Goal: Task Accomplishment & Management: Use online tool/utility

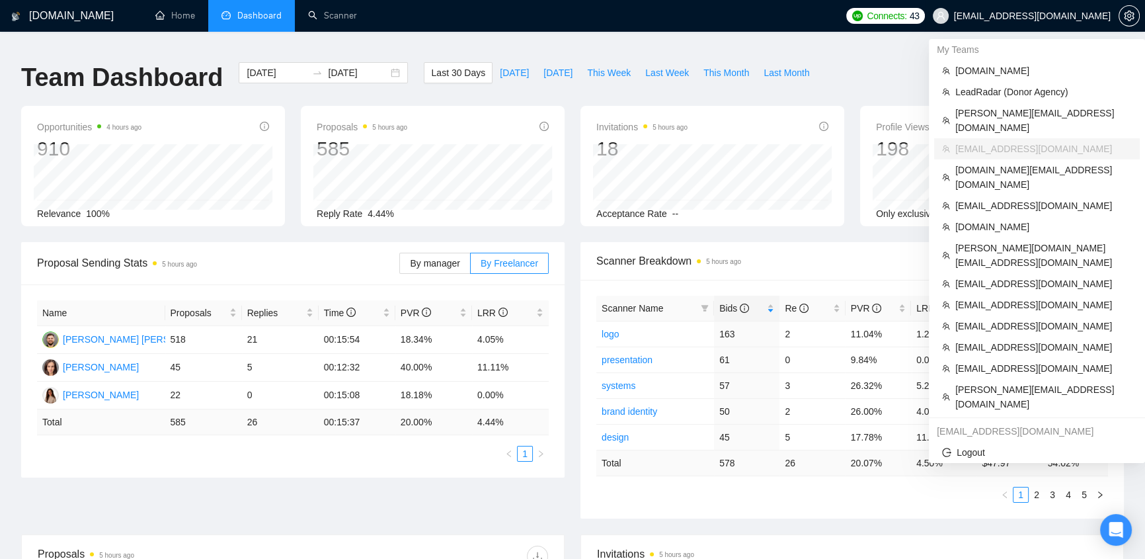
click at [1077, 16] on span "[EMAIL_ADDRESS][DOMAIN_NAME]" at bounding box center [1032, 16] width 157 height 0
click at [981, 73] on span "[DOMAIN_NAME]" at bounding box center [1044, 70] width 177 height 15
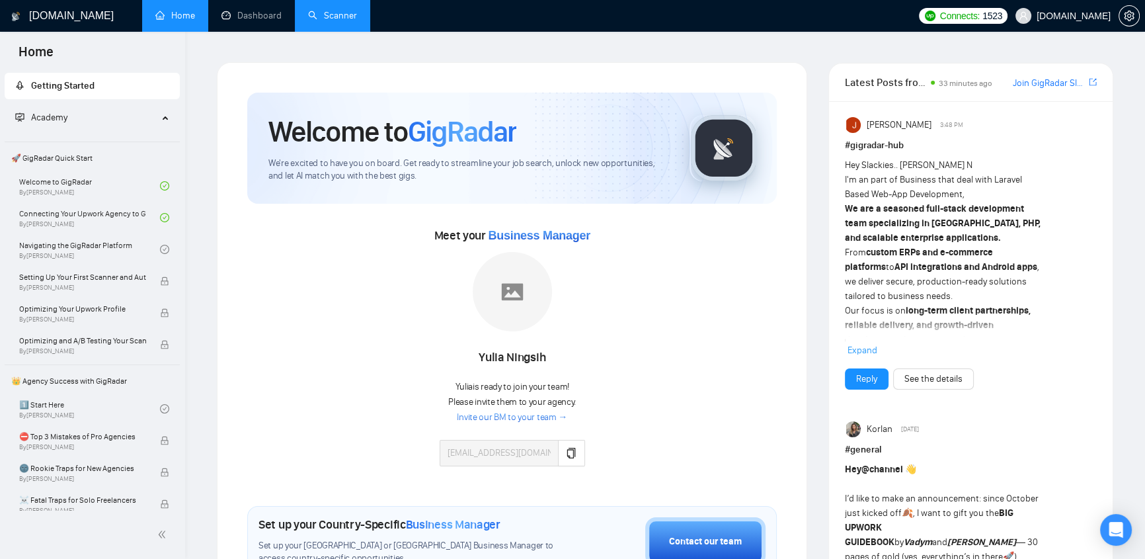
drag, startPoint x: 347, startPoint y: 15, endPoint x: 338, endPoint y: 22, distance: 11.3
click at [345, 15] on link "Scanner" at bounding box center [332, 15] width 49 height 11
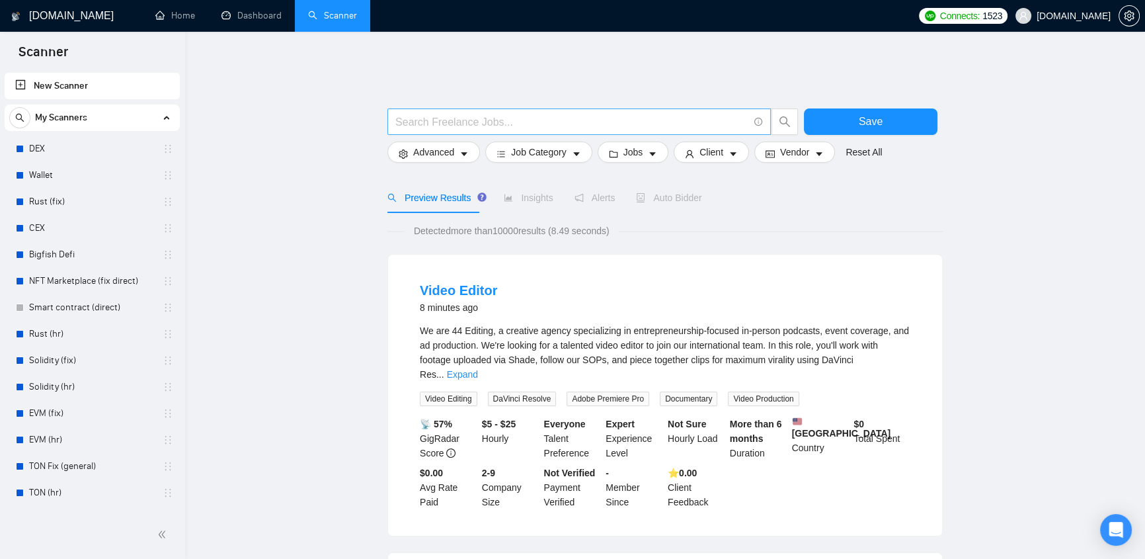
click at [592, 114] on input "text" at bounding box center [571, 122] width 353 height 17
drag, startPoint x: 548, startPoint y: 78, endPoint x: 554, endPoint y: 73, distance: 8.5
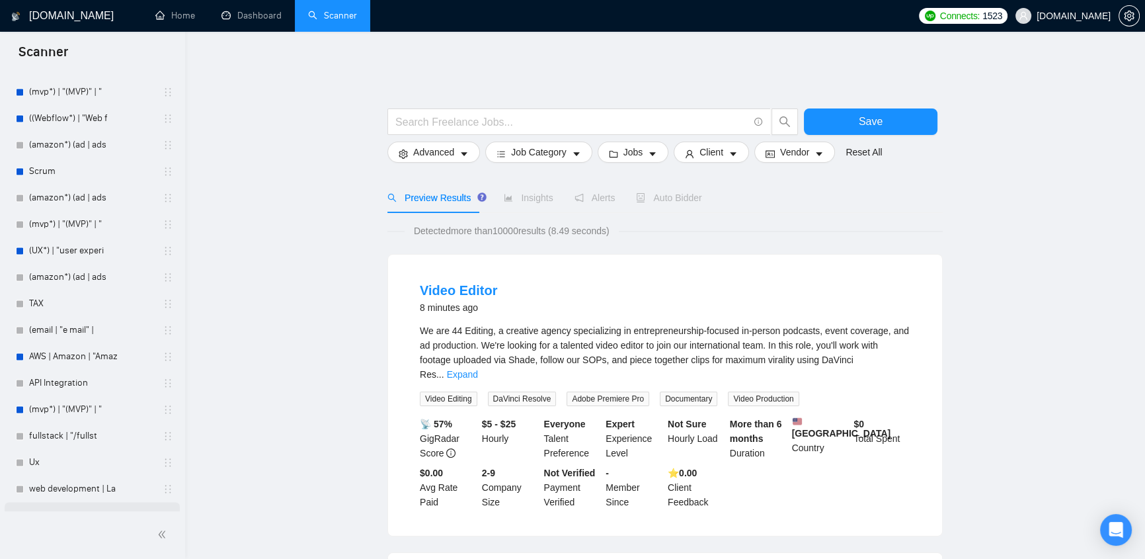
scroll to position [2525, 0]
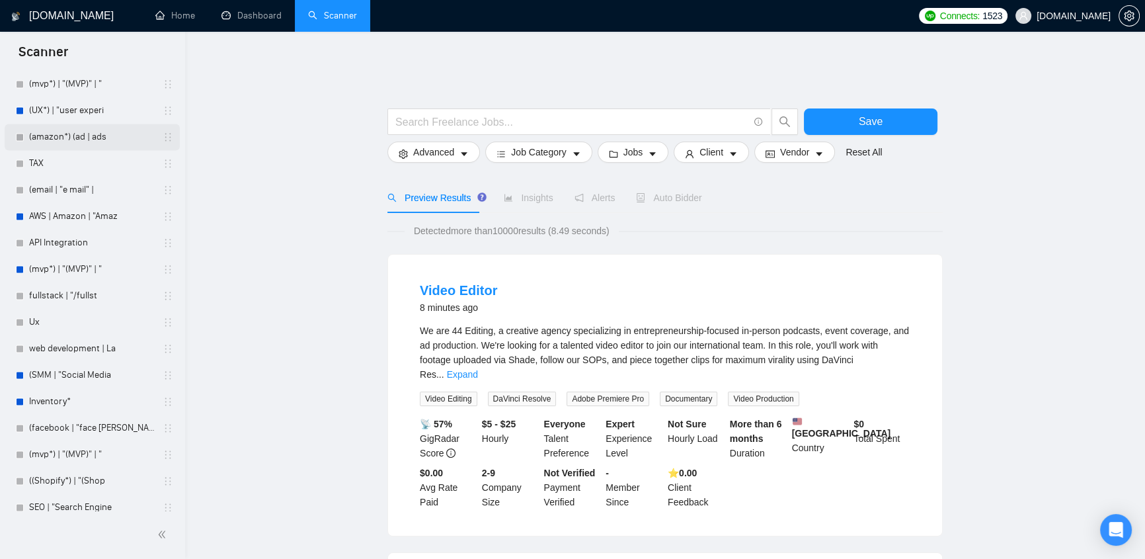
drag, startPoint x: 71, startPoint y: 108, endPoint x: 120, endPoint y: 130, distance: 53.9
click at [71, 108] on link "(UX*) | "user experi" at bounding box center [92, 110] width 126 height 26
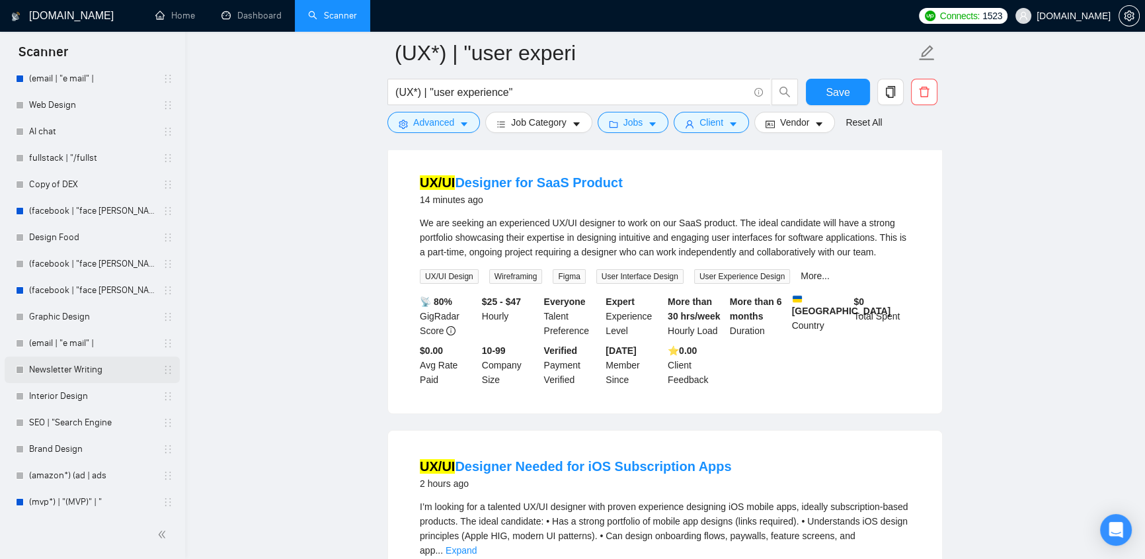
scroll to position [3366, 0]
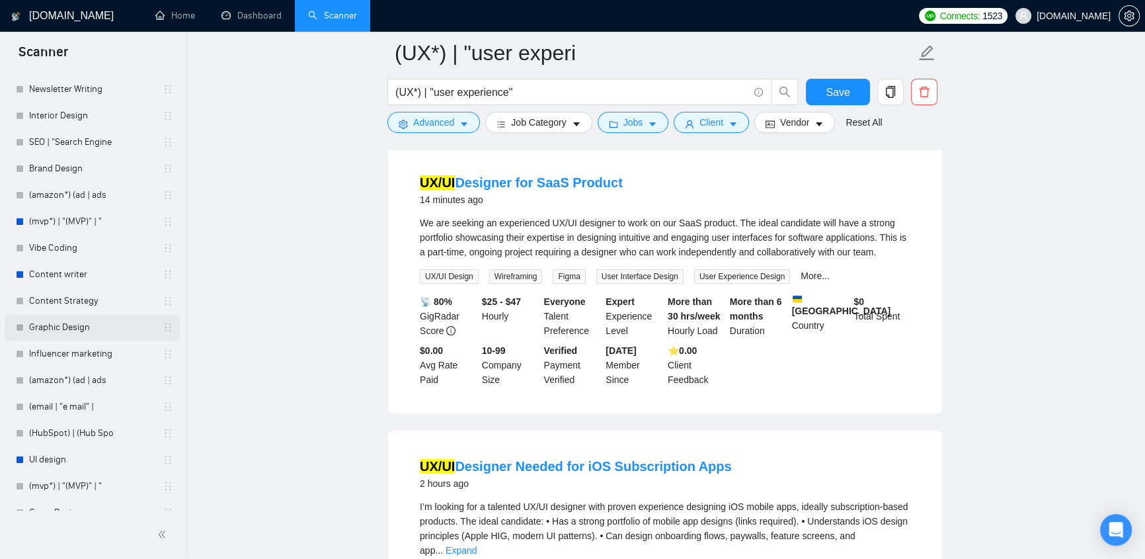
click at [72, 317] on link "Graphic Design" at bounding box center [92, 327] width 126 height 26
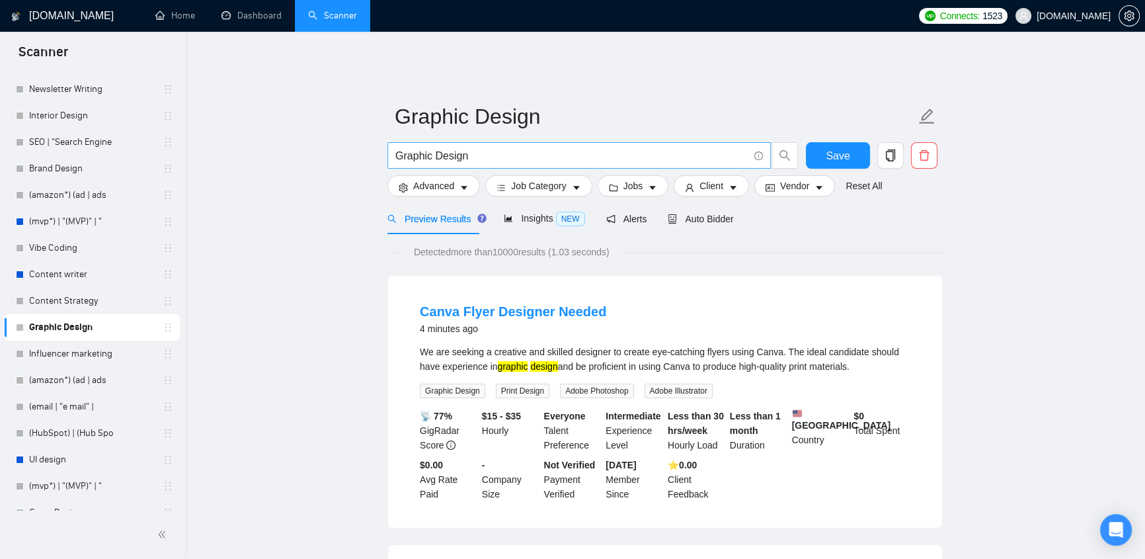
click at [493, 147] on input "Graphic Design" at bounding box center [571, 155] width 353 height 17
click at [523, 213] on span "Insights NEW" at bounding box center [544, 218] width 81 height 11
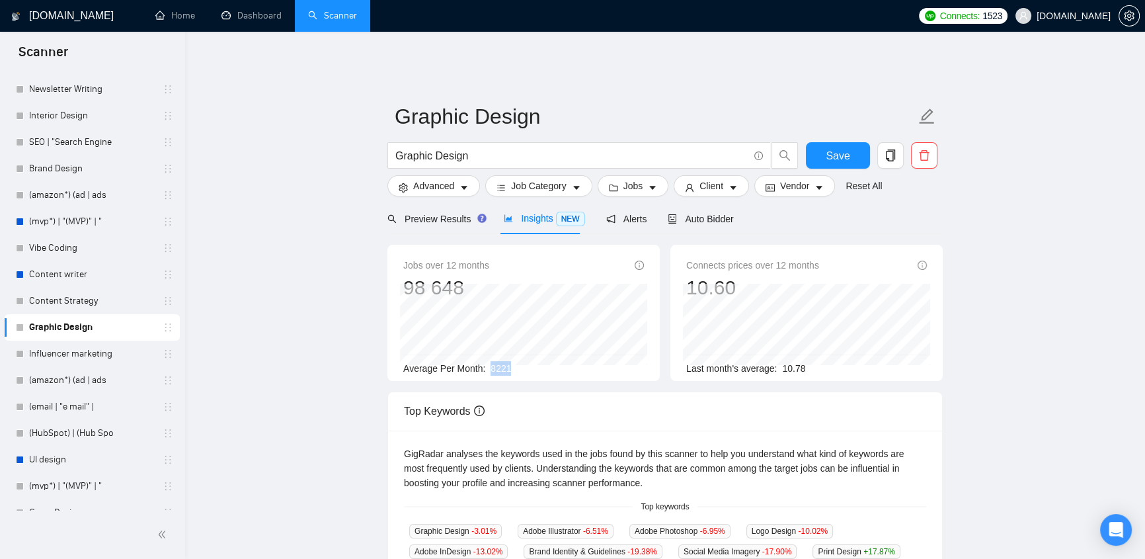
drag, startPoint x: 511, startPoint y: 354, endPoint x: 483, endPoint y: 358, distance: 28.1
click at [483, 361] on div "Average Per Month: 8221" at bounding box center [523, 368] width 241 height 15
click at [508, 147] on input "Graphic Design" at bounding box center [571, 155] width 353 height 17
click at [436, 179] on span "Advanced" at bounding box center [433, 186] width 41 height 15
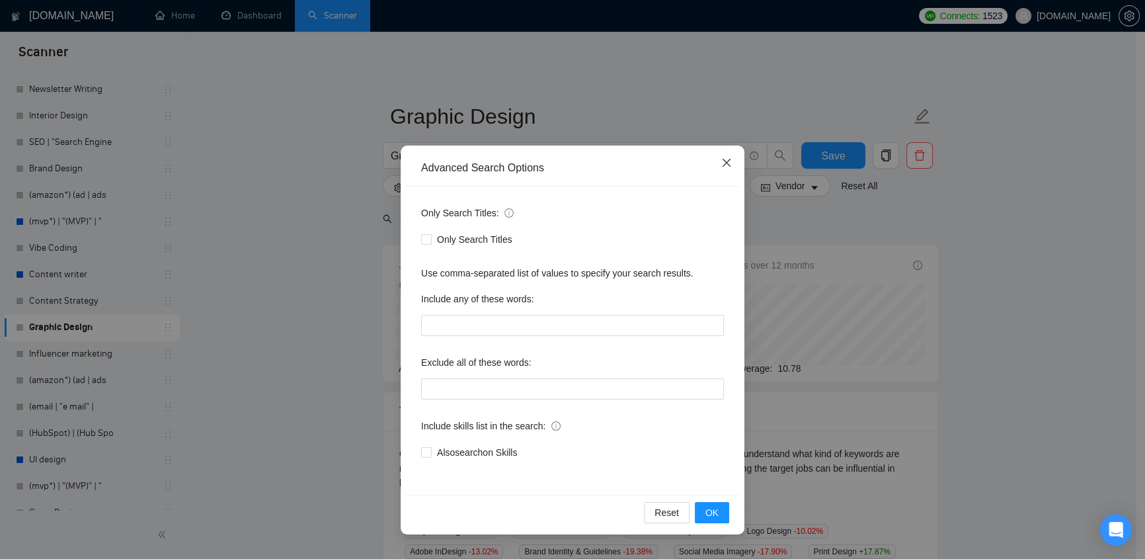
click at [721, 155] on span "Close" at bounding box center [727, 163] width 36 height 36
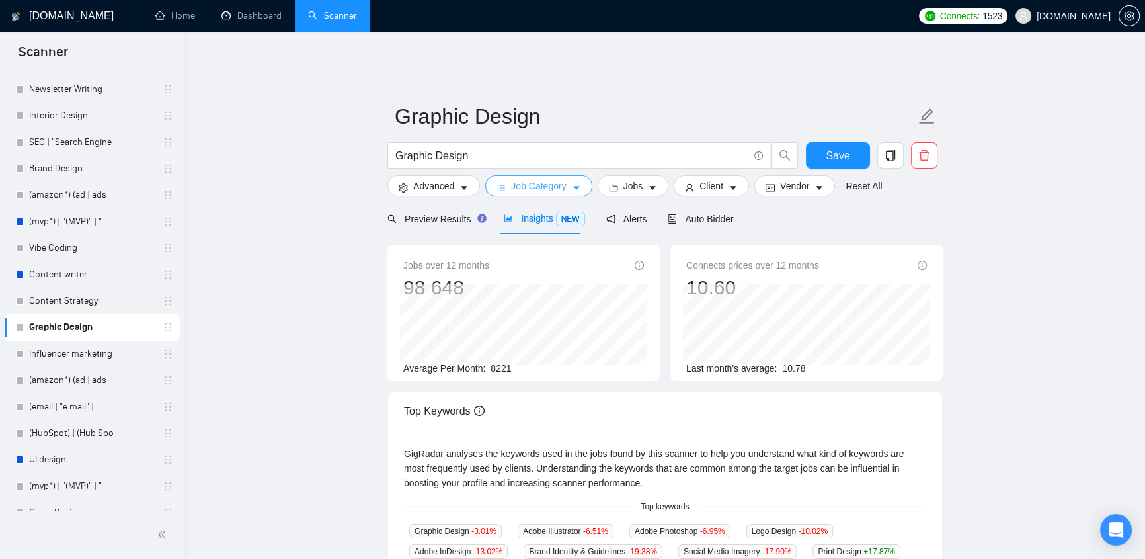
click at [563, 178] on button "Job Category" at bounding box center [538, 185] width 106 height 21
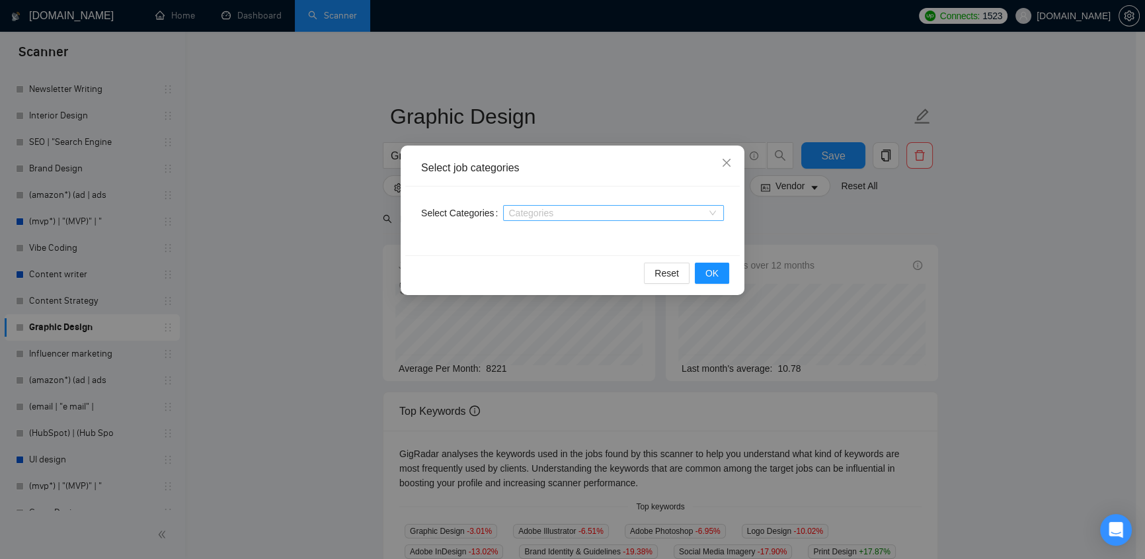
click at [542, 208] on div at bounding box center [607, 213] width 201 height 11
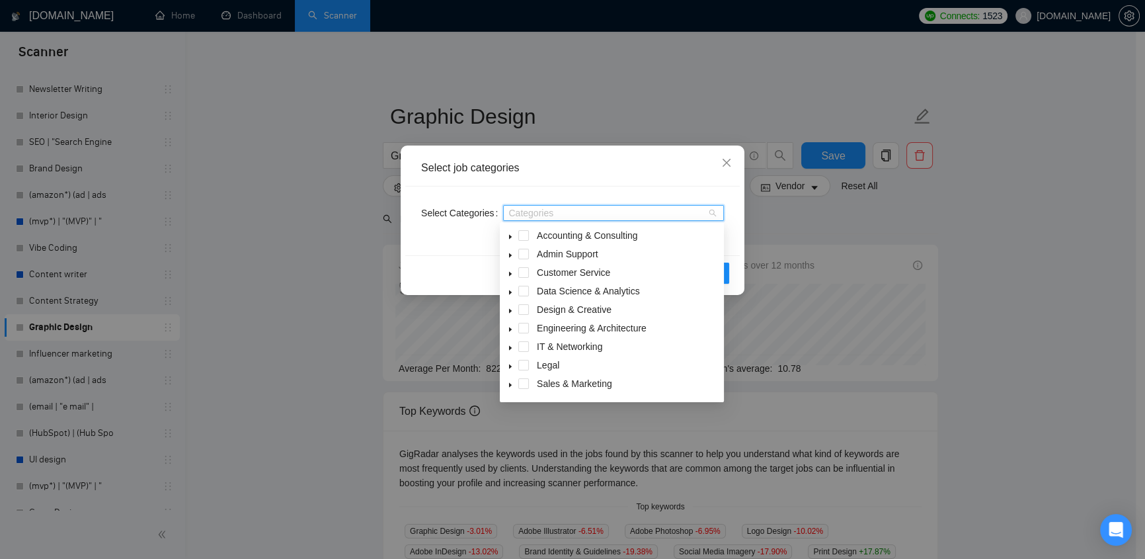
click at [512, 237] on icon "caret-down" at bounding box center [510, 236] width 7 height 7
click at [721, 163] on icon "close" at bounding box center [726, 162] width 11 height 11
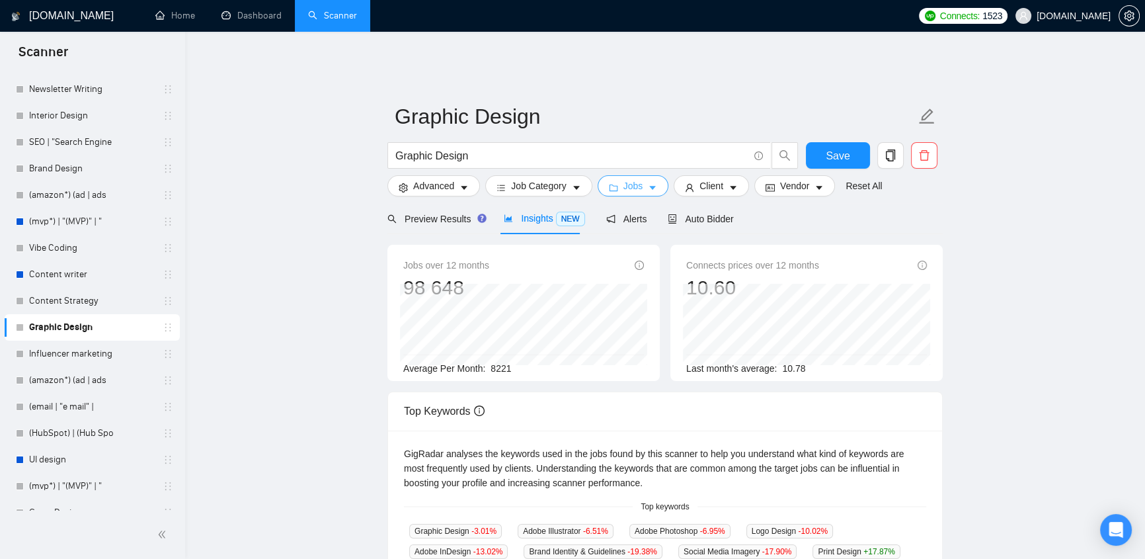
click at [640, 175] on button "Jobs" at bounding box center [633, 185] width 71 height 21
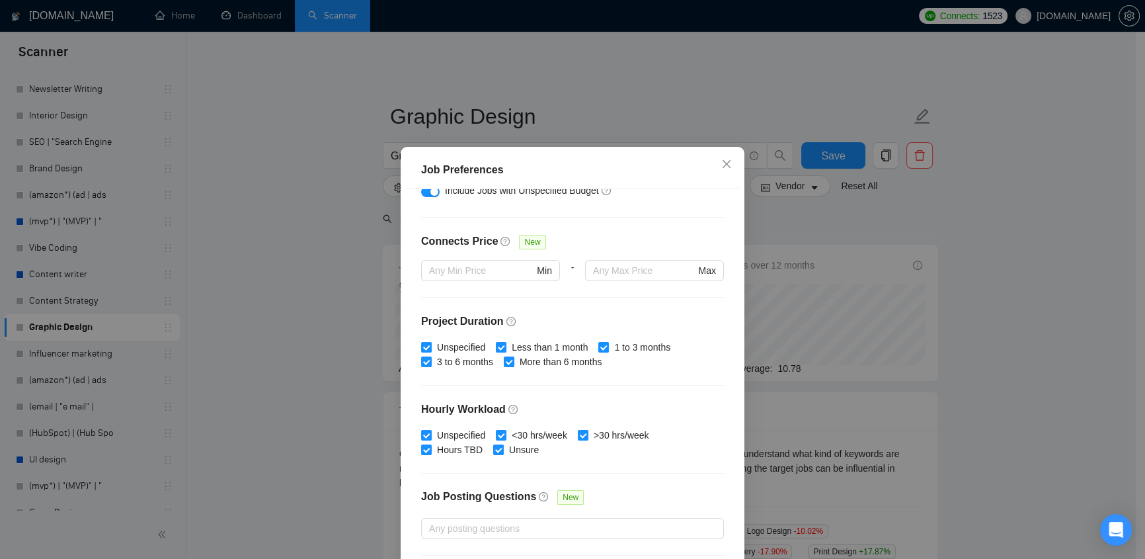
scroll to position [354, 0]
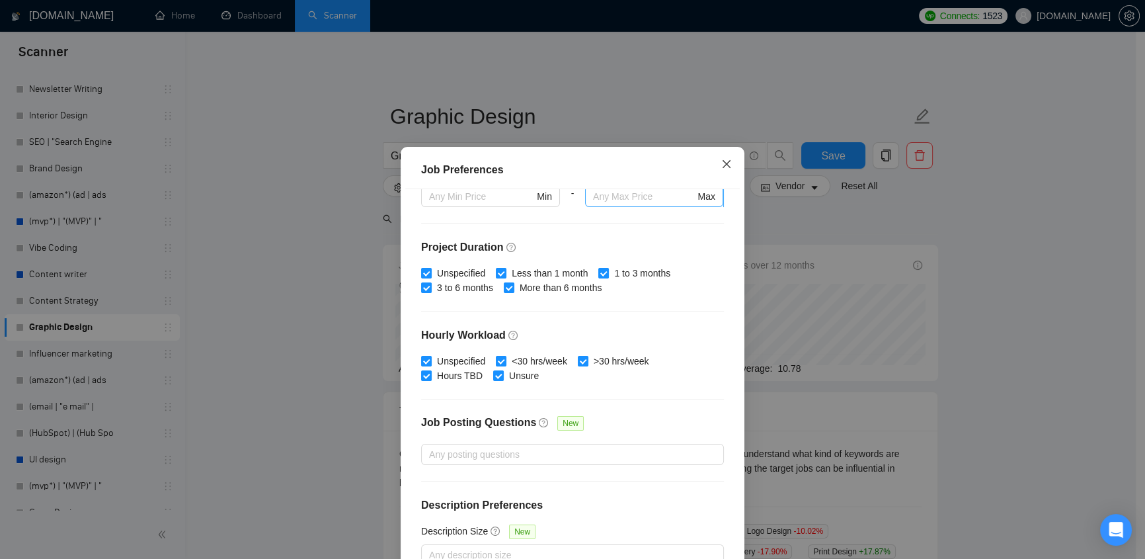
click at [723, 165] on icon "close" at bounding box center [727, 164] width 8 height 8
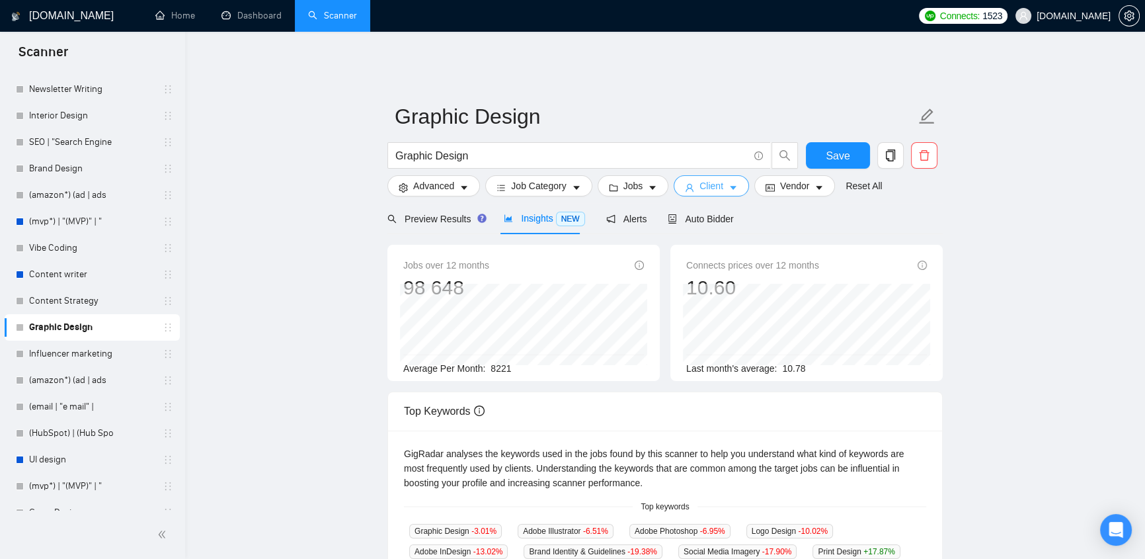
click at [692, 175] on button "Client" at bounding box center [711, 185] width 75 height 21
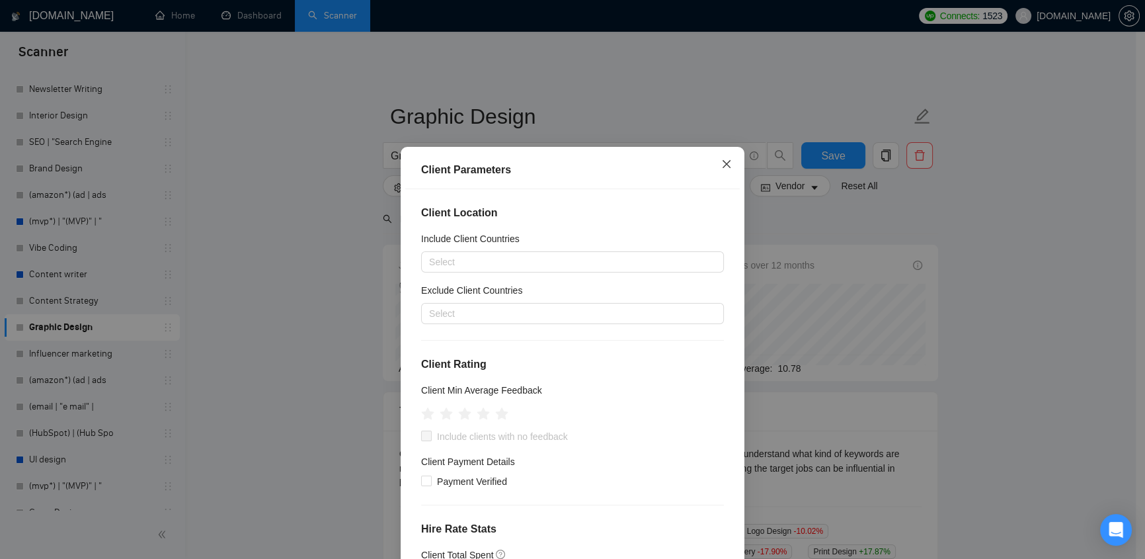
click at [723, 161] on icon "close" at bounding box center [726, 164] width 11 height 11
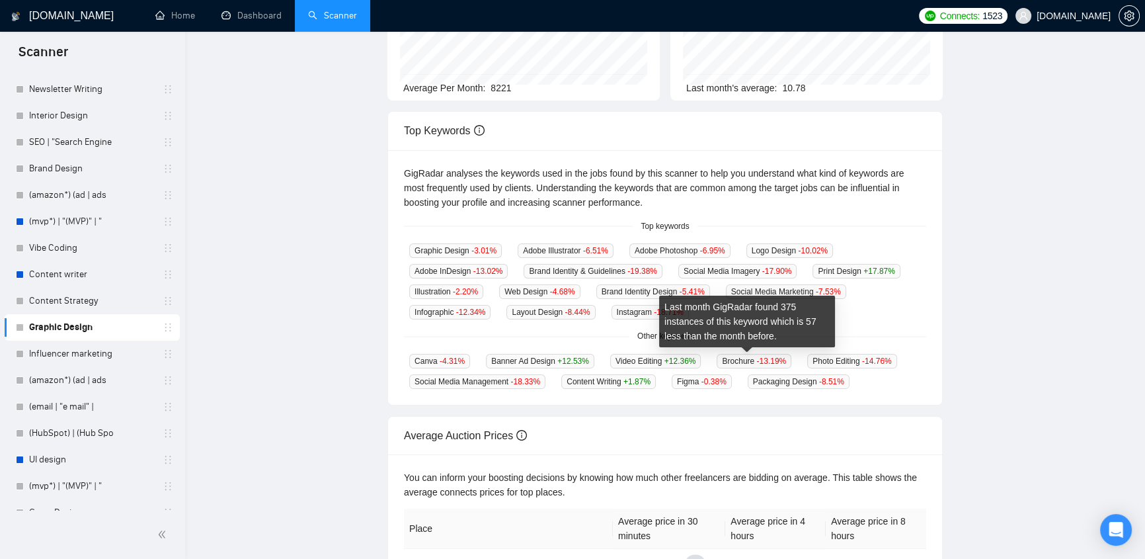
scroll to position [0, 0]
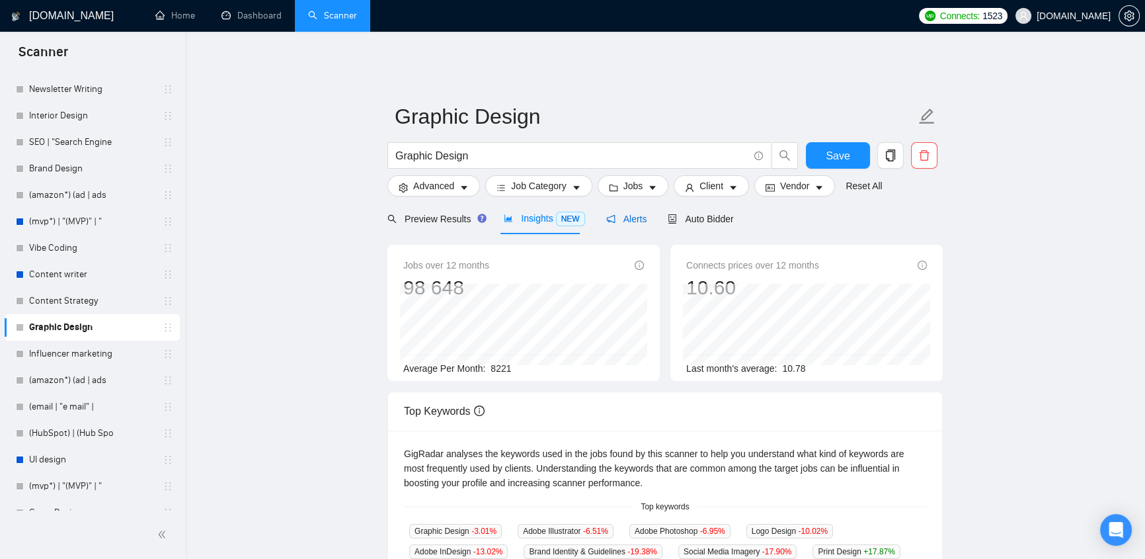
click at [621, 214] on span "Alerts" at bounding box center [626, 219] width 41 height 11
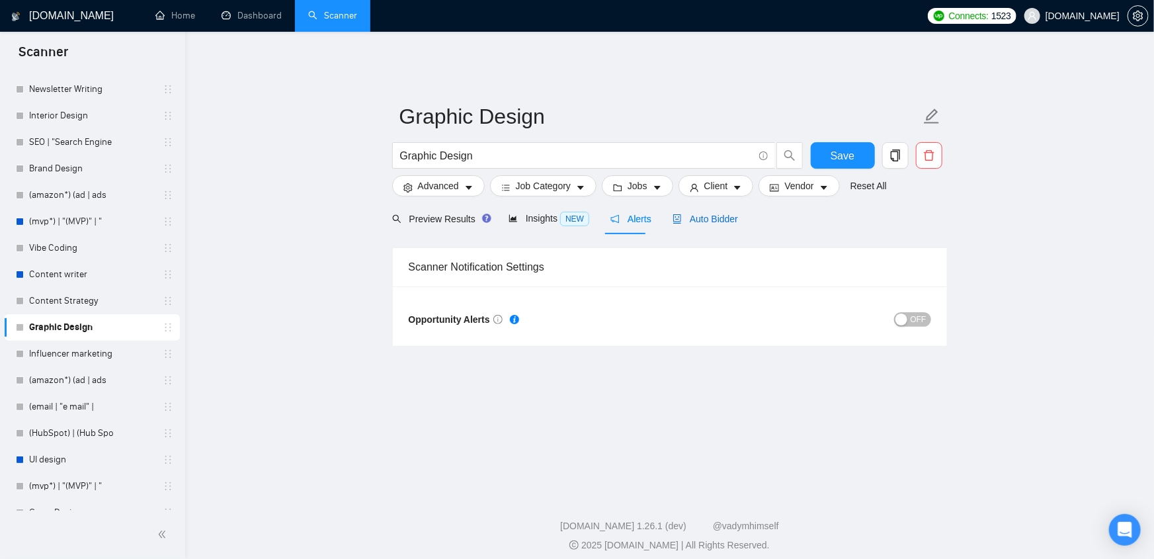
click at [729, 214] on span "Auto Bidder" at bounding box center [705, 219] width 65 height 11
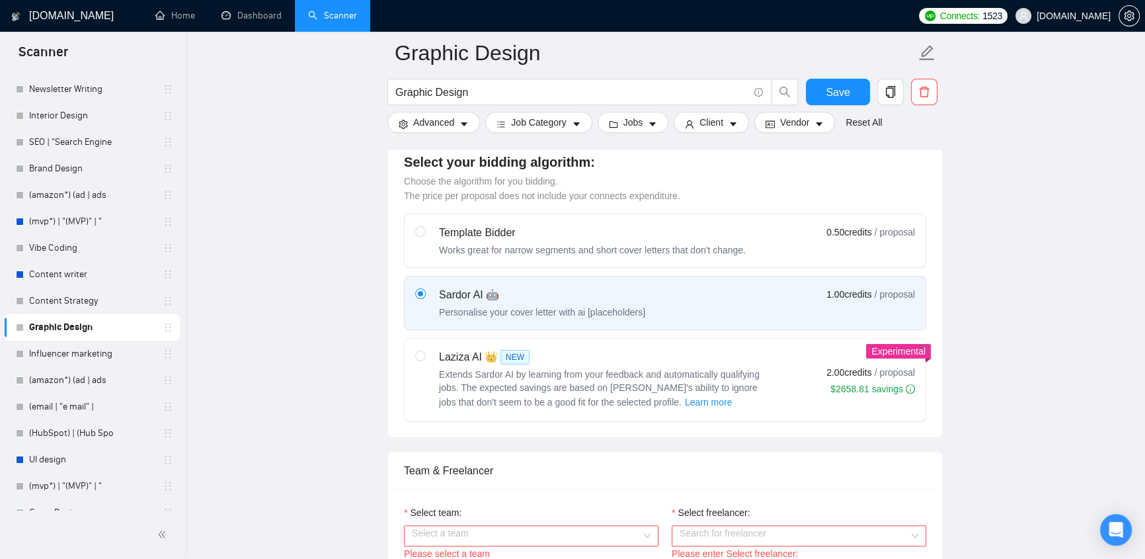
scroll to position [701, 0]
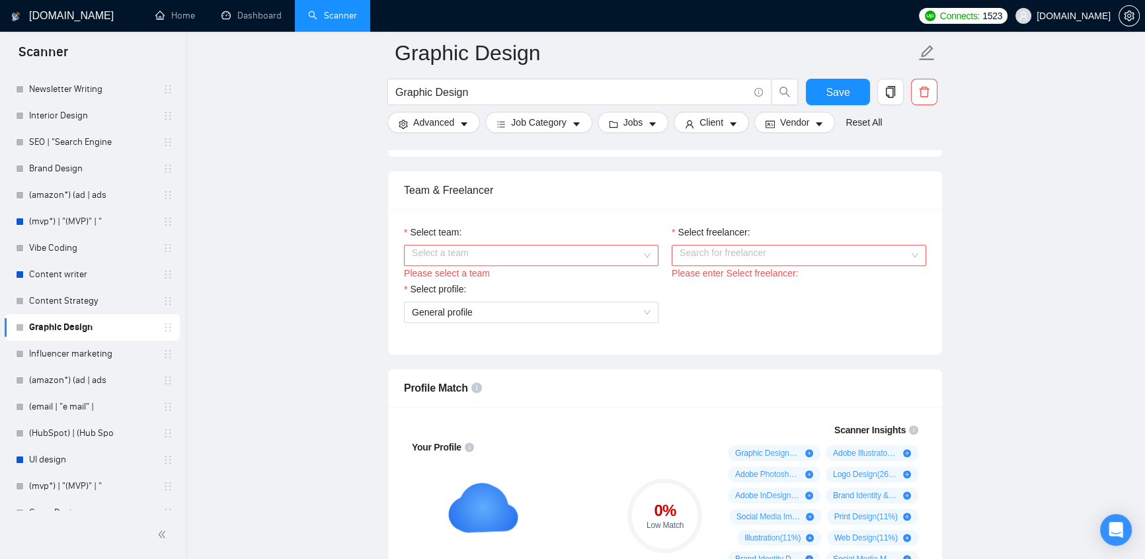
click at [545, 251] on input "Select team:" at bounding box center [526, 255] width 229 height 20
click at [750, 251] on input "Select freelancer:" at bounding box center [794, 255] width 229 height 20
click at [617, 330] on div "Select team: Select a team Please select a team Select freelancer: Search for f…" at bounding box center [665, 281] width 554 height 145
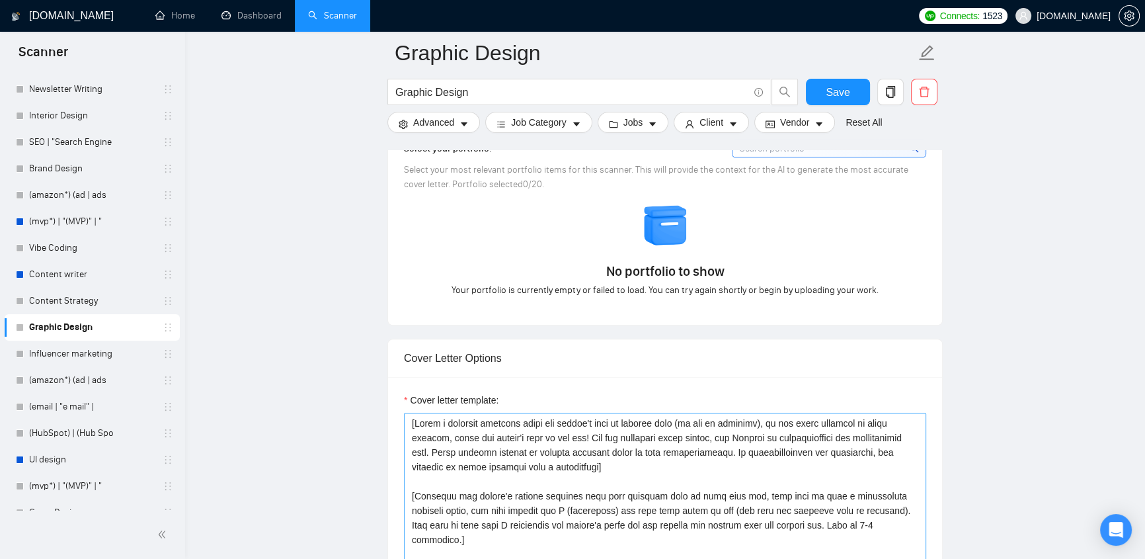
scroll to position [1402, 0]
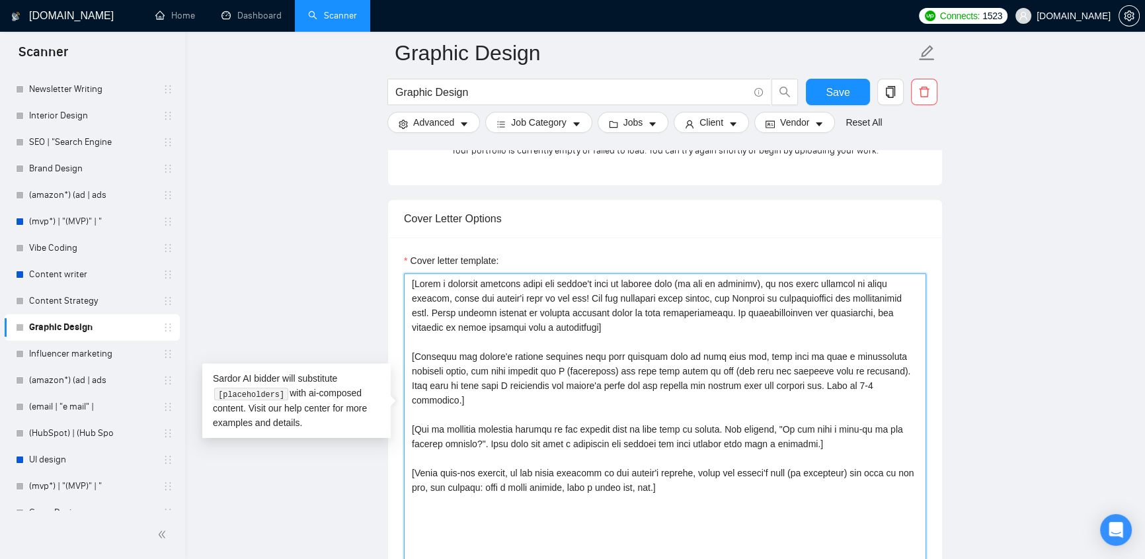
drag, startPoint x: 410, startPoint y: 274, endPoint x: 711, endPoint y: 479, distance: 364.4
click at [711, 479] on textarea "Cover letter template:" at bounding box center [665, 422] width 522 height 298
click at [711, 476] on textarea "Cover letter template:" at bounding box center [665, 422] width 522 height 298
drag, startPoint x: 456, startPoint y: 436, endPoint x: 671, endPoint y: 450, distance: 215.4
click at [644, 445] on textarea "Cover letter template:" at bounding box center [665, 422] width 522 height 298
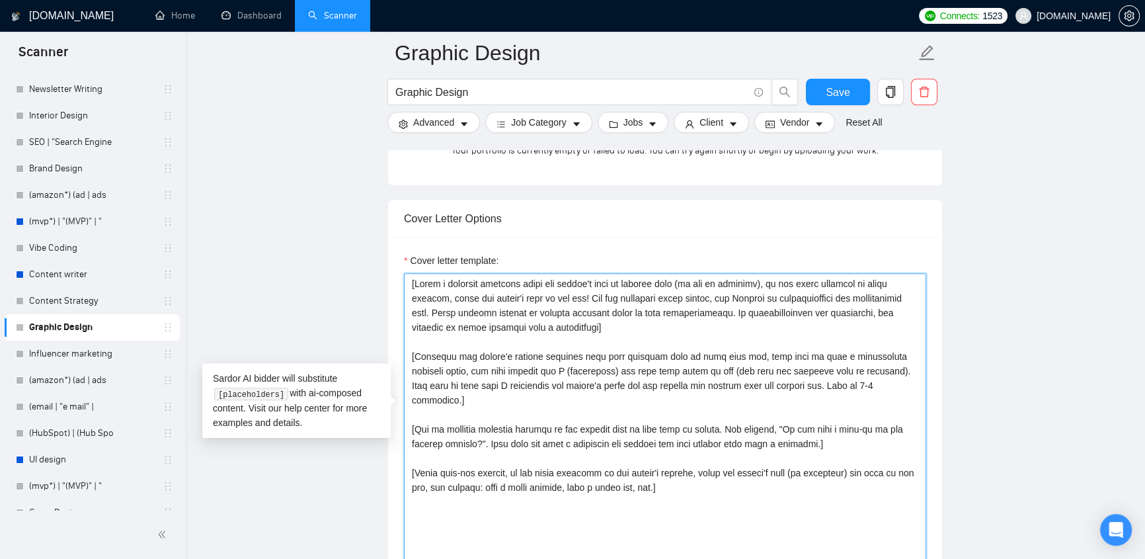
click at [730, 460] on textarea "Cover letter template:" at bounding box center [665, 422] width 522 height 298
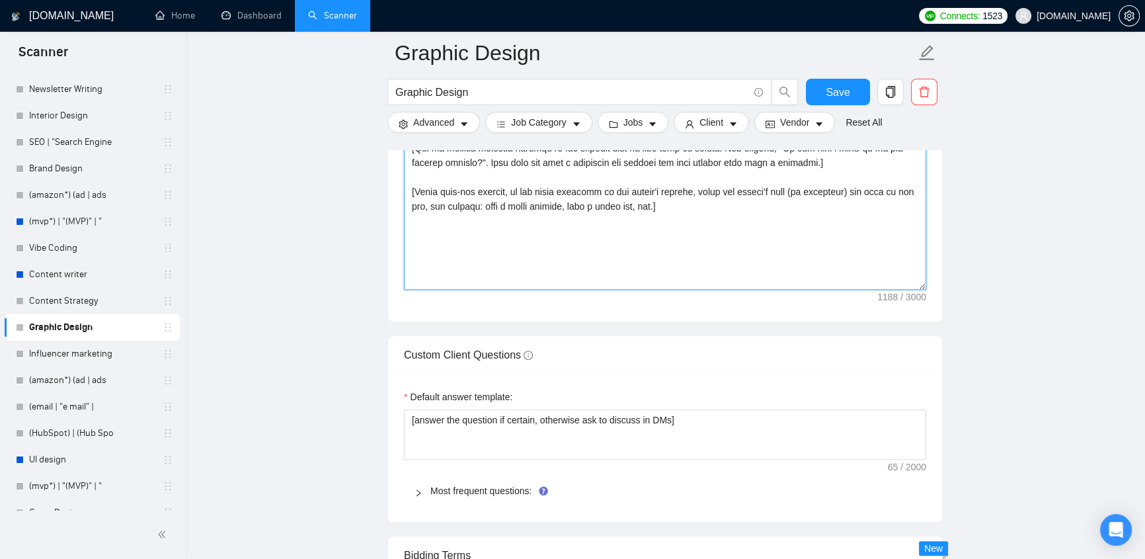
scroll to position [1823, 0]
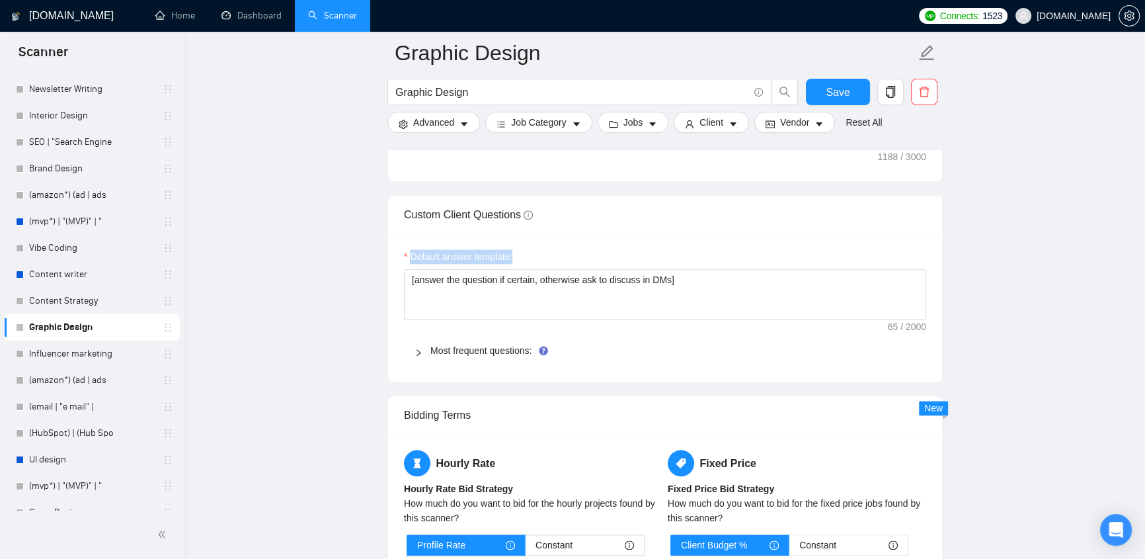
drag, startPoint x: 410, startPoint y: 245, endPoint x: 546, endPoint y: 243, distance: 136.2
click at [546, 249] on div "Default answer template:" at bounding box center [665, 259] width 522 height 20
click at [700, 276] on textarea "[answer the question if certain, otherwise ask to discuss in DMs]" at bounding box center [665, 294] width 522 height 50
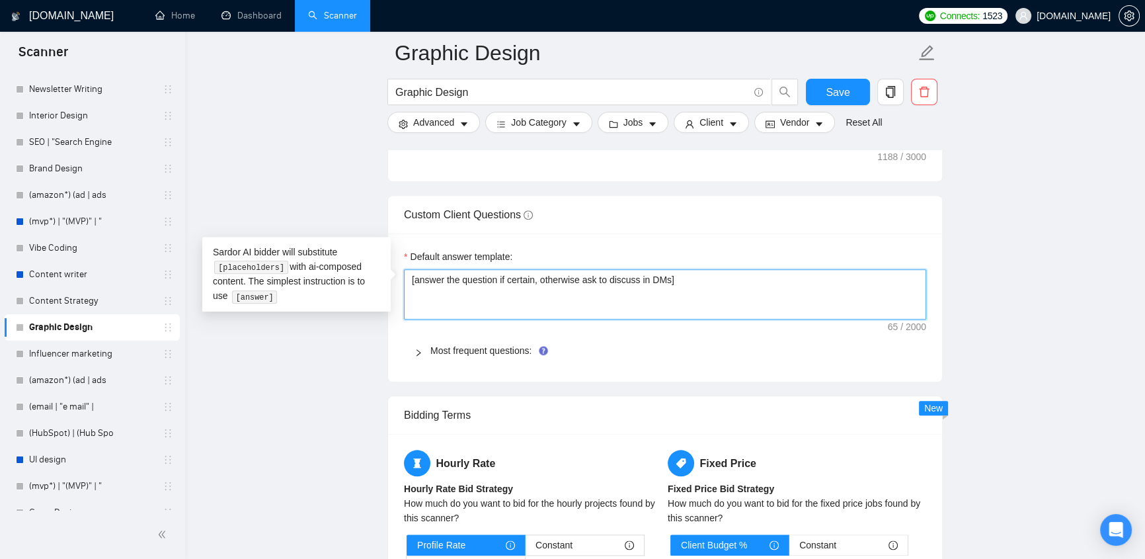
drag, startPoint x: 704, startPoint y: 274, endPoint x: 378, endPoint y: 252, distance: 326.7
click at [632, 249] on div "Default answer template:" at bounding box center [665, 259] width 522 height 20
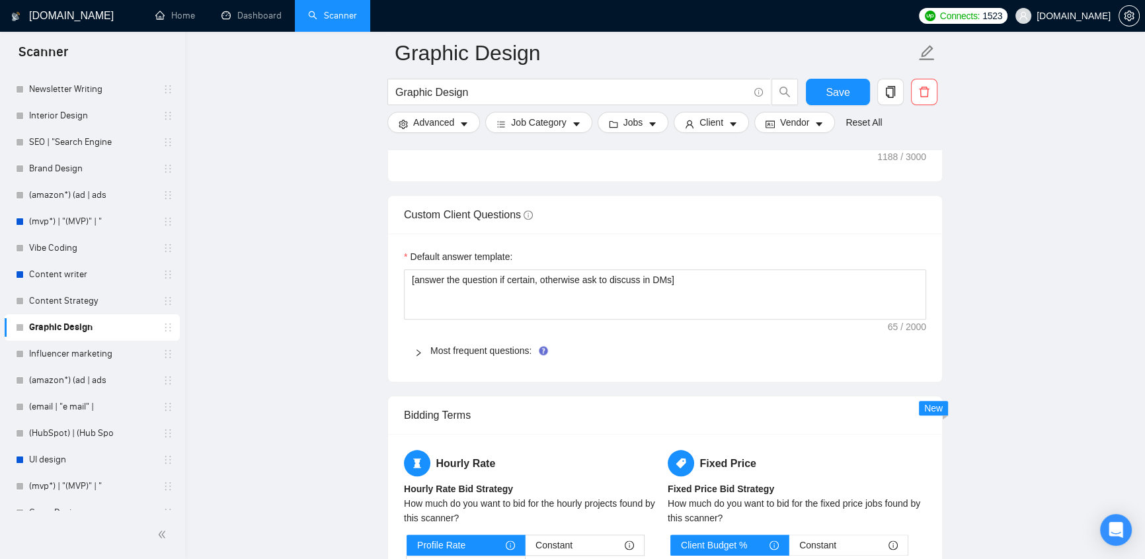
click at [725, 219] on div "Custom Client Questions" at bounding box center [665, 215] width 522 height 38
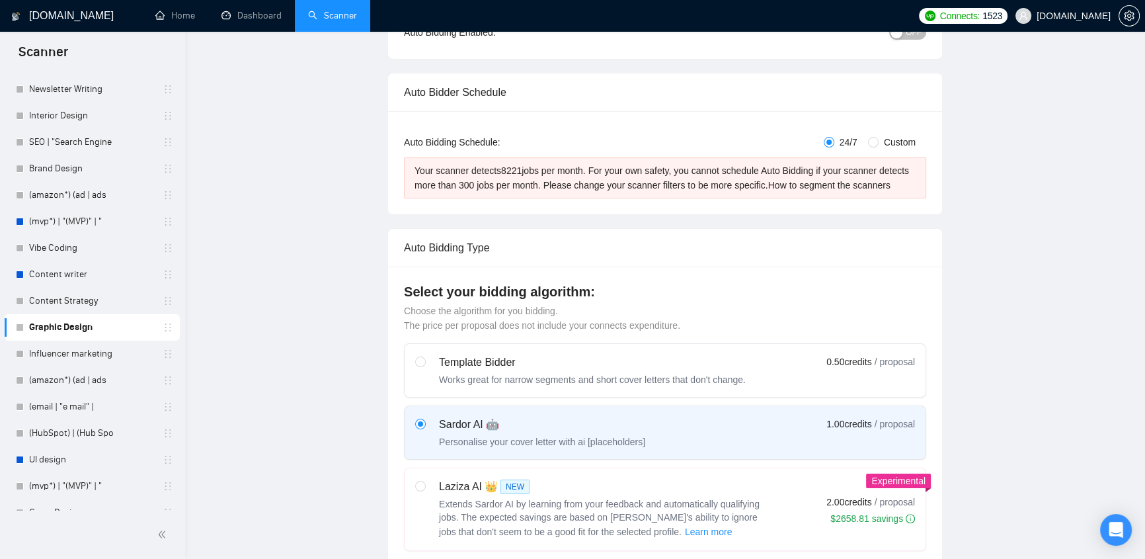
scroll to position [0, 0]
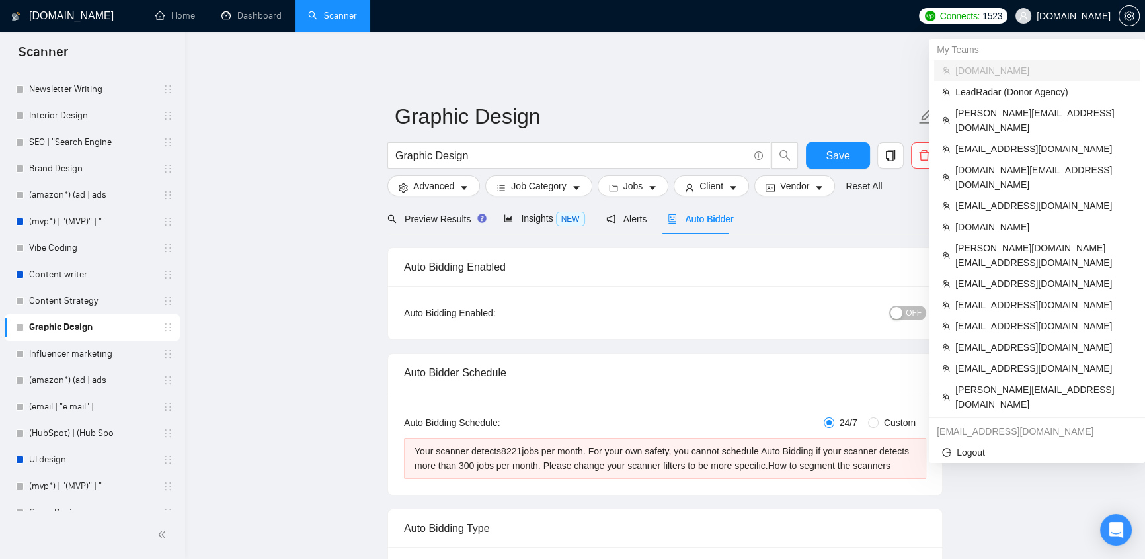
click at [1080, 16] on span "[DOMAIN_NAME]" at bounding box center [1074, 16] width 74 height 0
drag, startPoint x: 1036, startPoint y: 176, endPoint x: 326, endPoint y: 85, distance: 715.9
click at [1036, 198] on span "[EMAIL_ADDRESS][DOMAIN_NAME]" at bounding box center [1044, 205] width 177 height 15
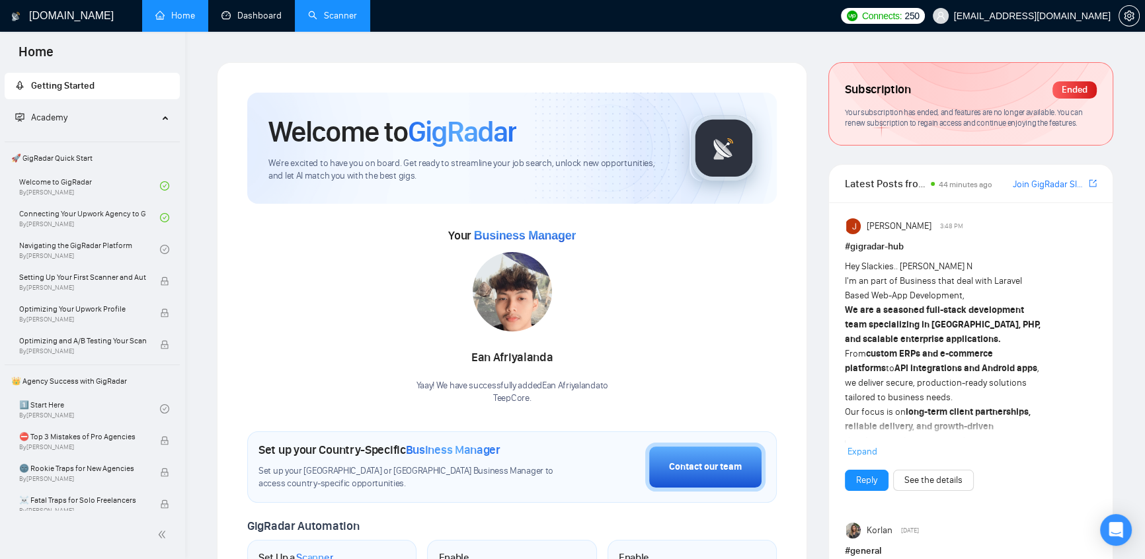
drag, startPoint x: 254, startPoint y: 13, endPoint x: 987, endPoint y: 112, distance: 739.3
click at [254, 13] on link "Dashboard" at bounding box center [252, 15] width 60 height 11
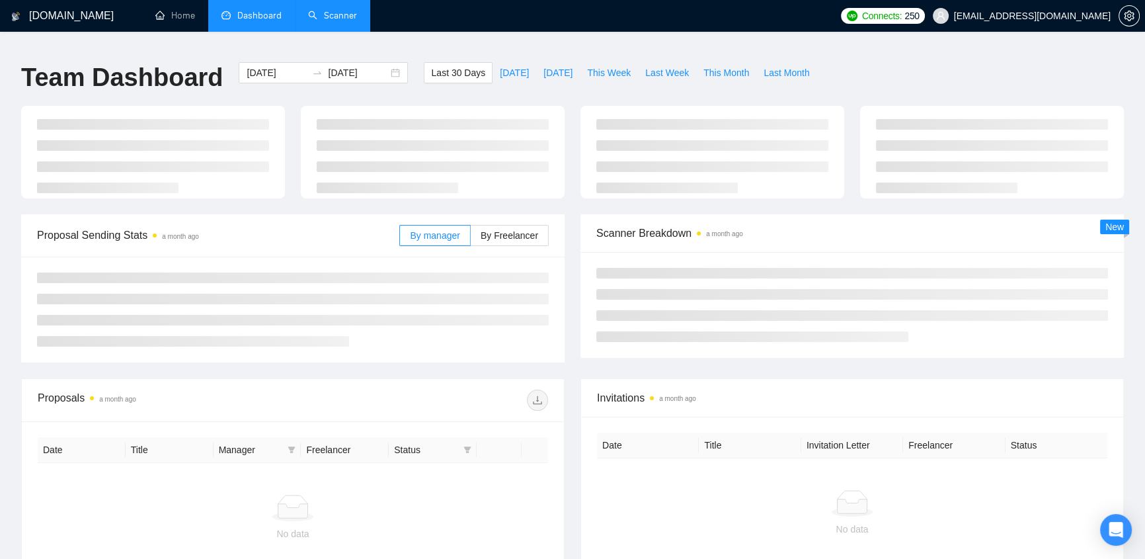
type input "[DATE]"
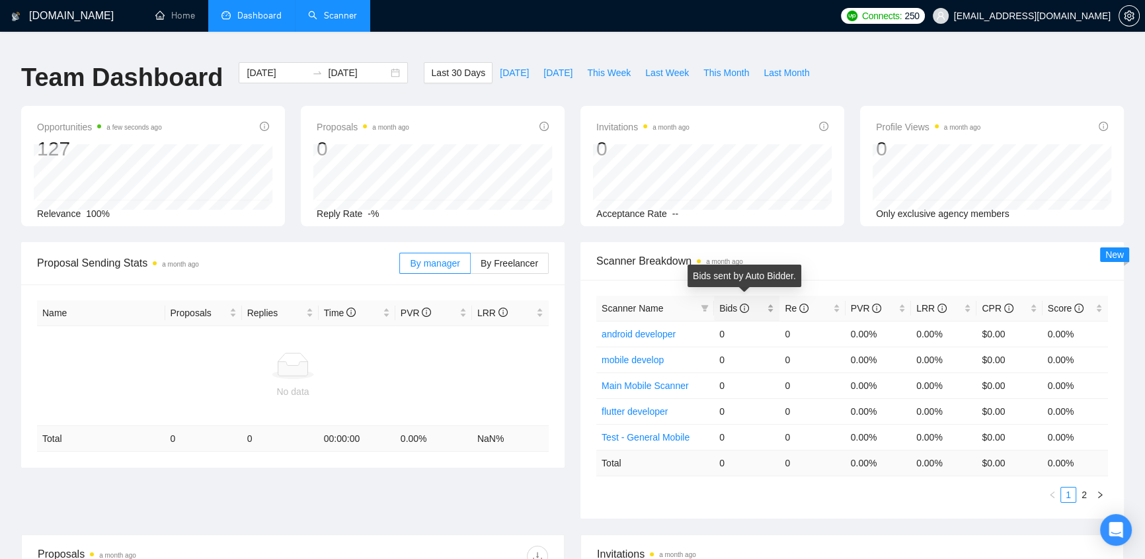
click at [743, 304] on icon "info-circle" at bounding box center [744, 308] width 9 height 9
click at [733, 303] on span "Bids" at bounding box center [734, 308] width 30 height 11
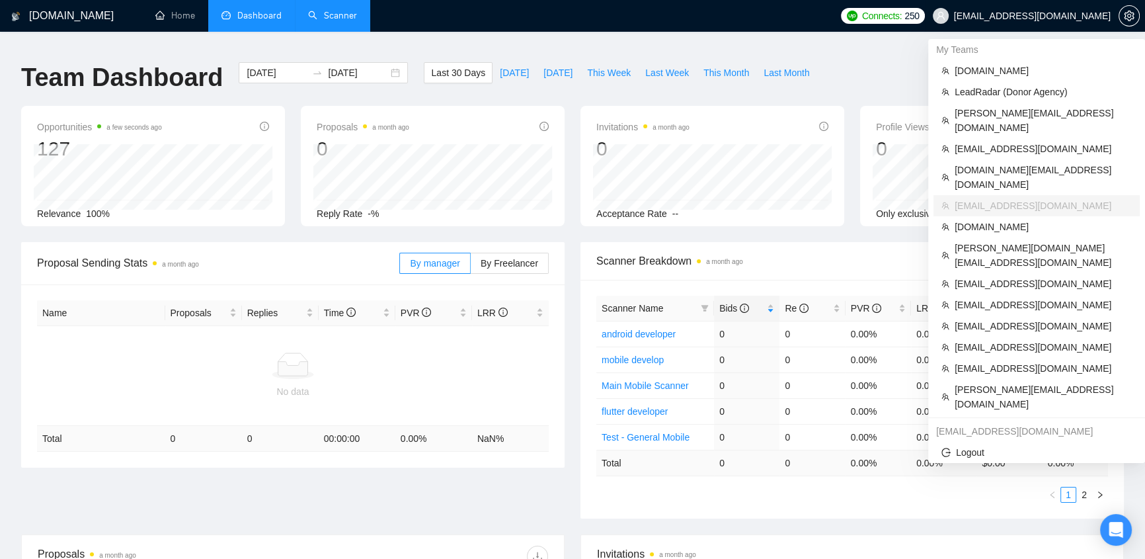
click at [1038, 16] on span "[EMAIL_ADDRESS][DOMAIN_NAME]" at bounding box center [1032, 16] width 157 height 0
click at [971, 142] on span "[EMAIL_ADDRESS][DOMAIN_NAME]" at bounding box center [1043, 149] width 177 height 15
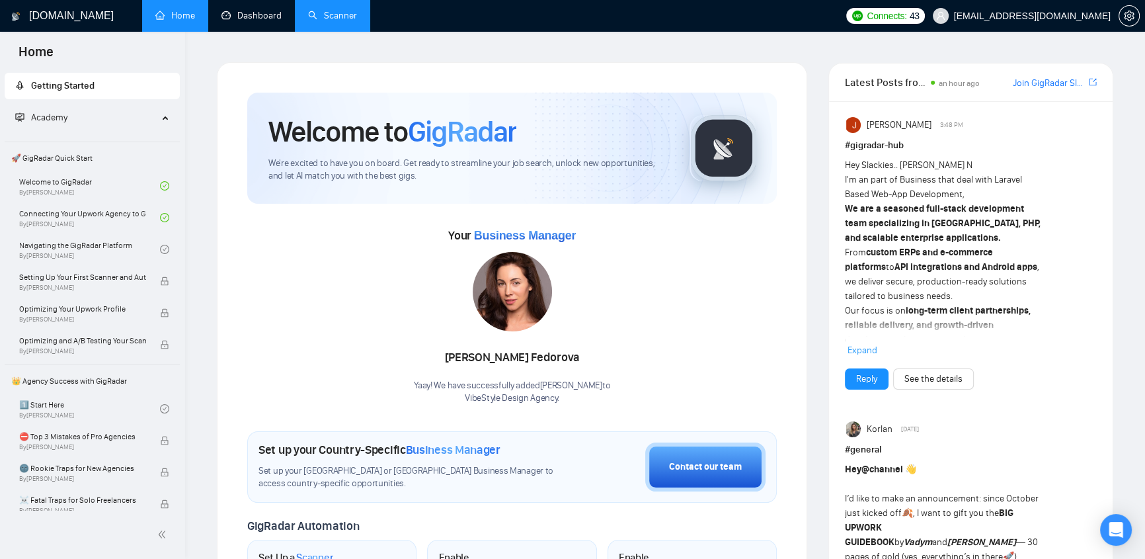
drag, startPoint x: 265, startPoint y: 13, endPoint x: 401, endPoint y: 87, distance: 155.1
click at [265, 13] on link "Dashboard" at bounding box center [252, 15] width 60 height 11
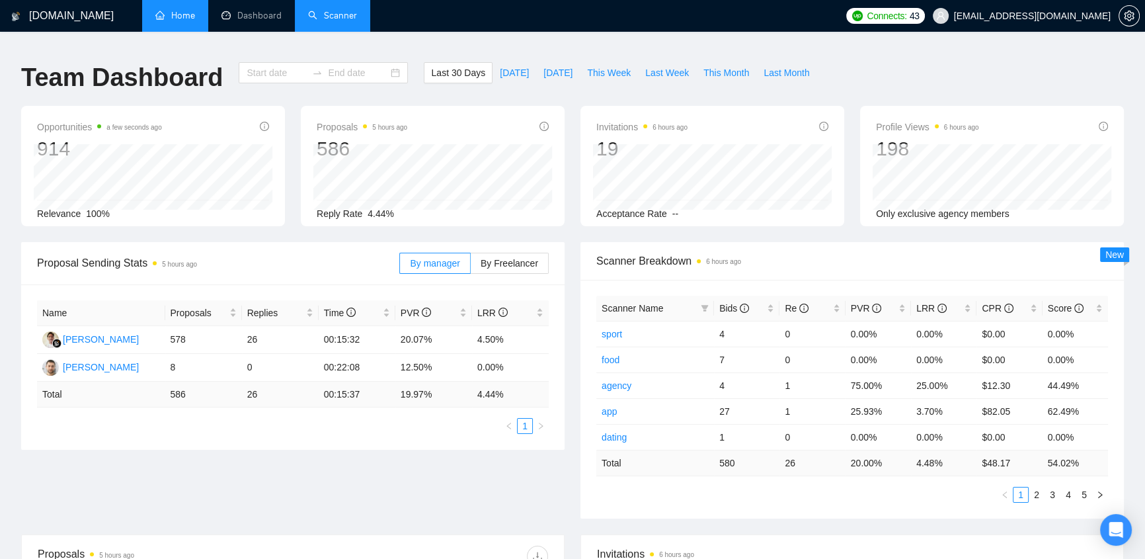
type input "[DATE]"
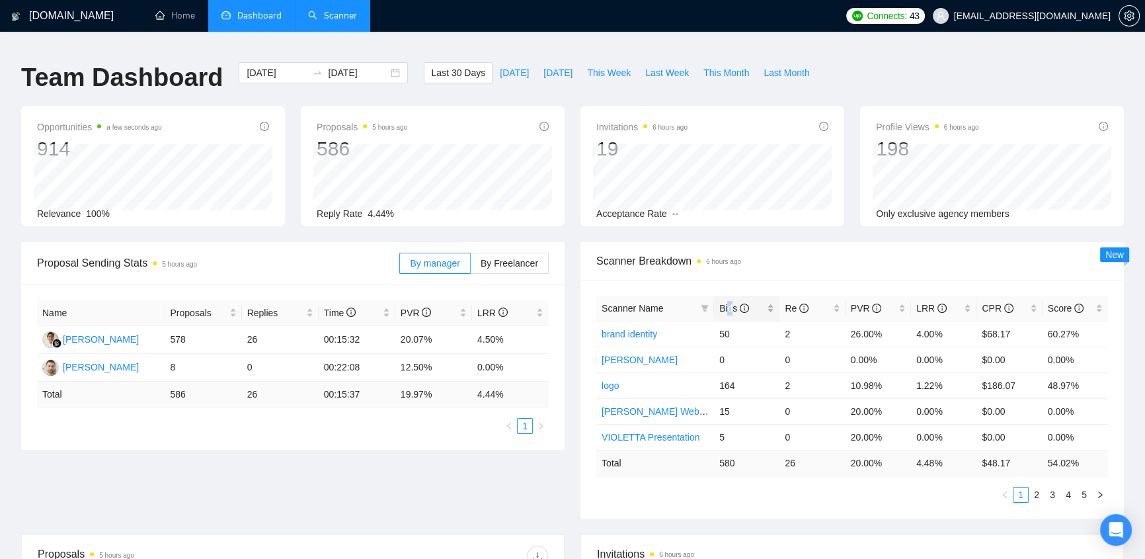
click at [730, 304] on span "Bids" at bounding box center [734, 308] width 30 height 11
click at [731, 303] on span "Bids" at bounding box center [734, 308] width 30 height 11
click at [732, 303] on span "Bids" at bounding box center [734, 308] width 30 height 11
drag, startPoint x: 911, startPoint y: 427, endPoint x: 972, endPoint y: 431, distance: 61.0
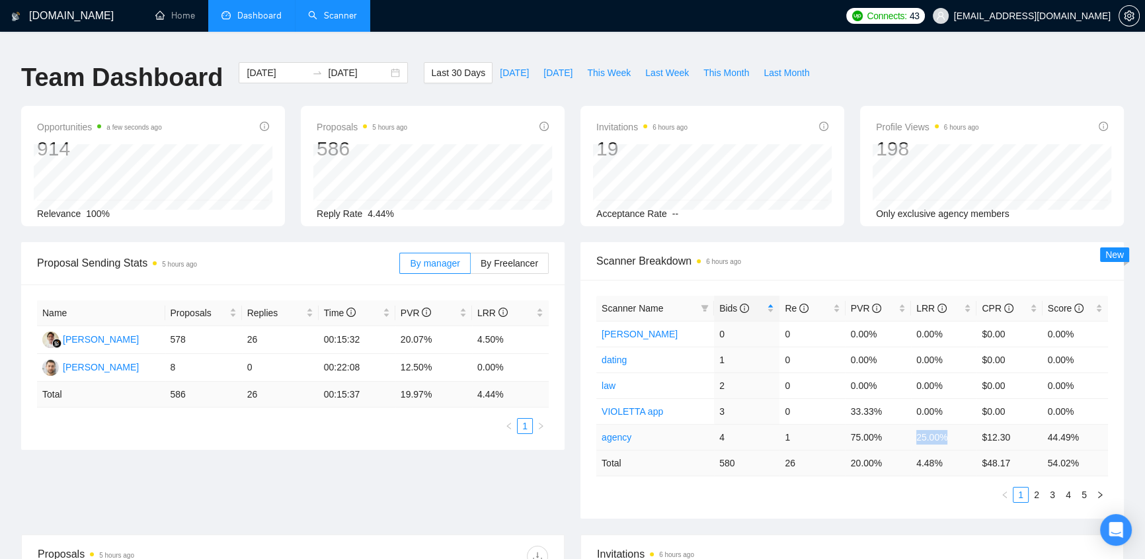
click at [972, 431] on td "25.00%" at bounding box center [943, 437] width 65 height 26
click at [946, 431] on td "25.00%" at bounding box center [943, 437] width 65 height 26
drag, startPoint x: 950, startPoint y: 429, endPoint x: 915, endPoint y: 426, distance: 35.2
click at [915, 426] on td "25.00%" at bounding box center [943, 437] width 65 height 26
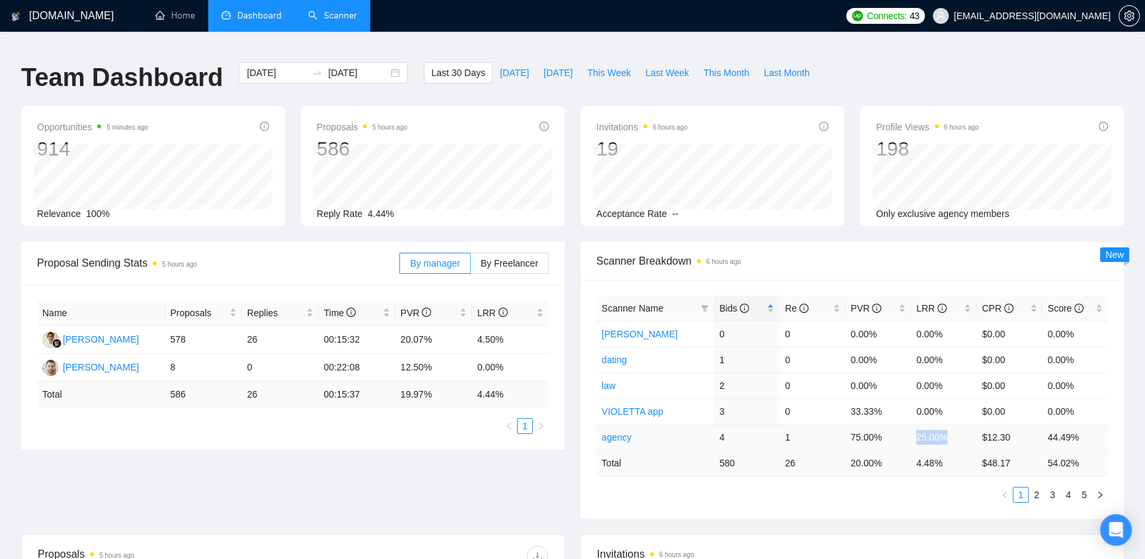
drag, startPoint x: 917, startPoint y: 426, endPoint x: 946, endPoint y: 427, distance: 28.4
click at [946, 427] on td "25.00%" at bounding box center [943, 437] width 65 height 26
click at [731, 303] on span "Bids" at bounding box center [734, 308] width 30 height 11
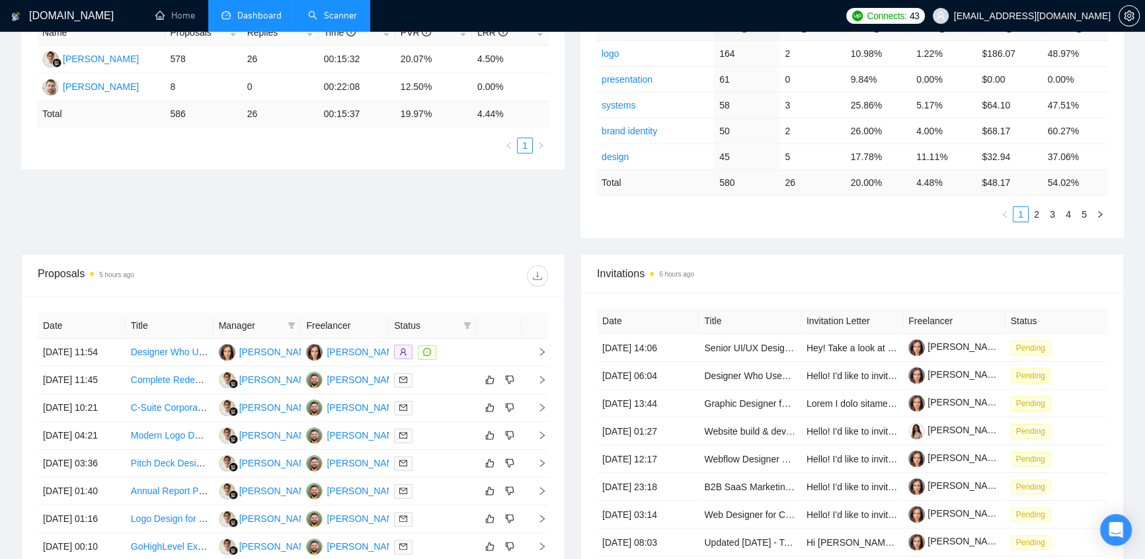
scroll to position [490, 0]
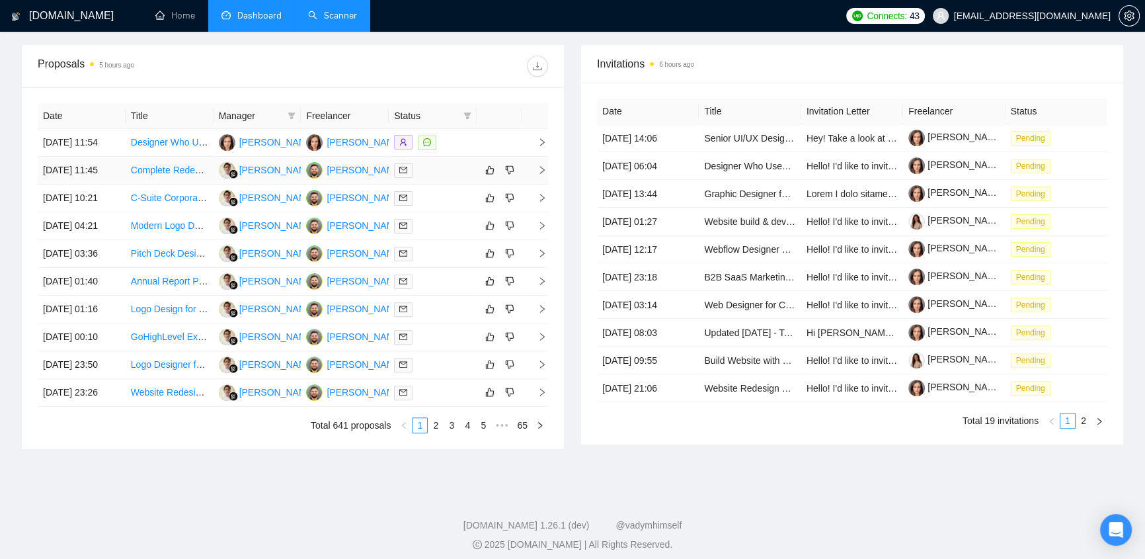
click at [423, 163] on div at bounding box center [432, 170] width 77 height 15
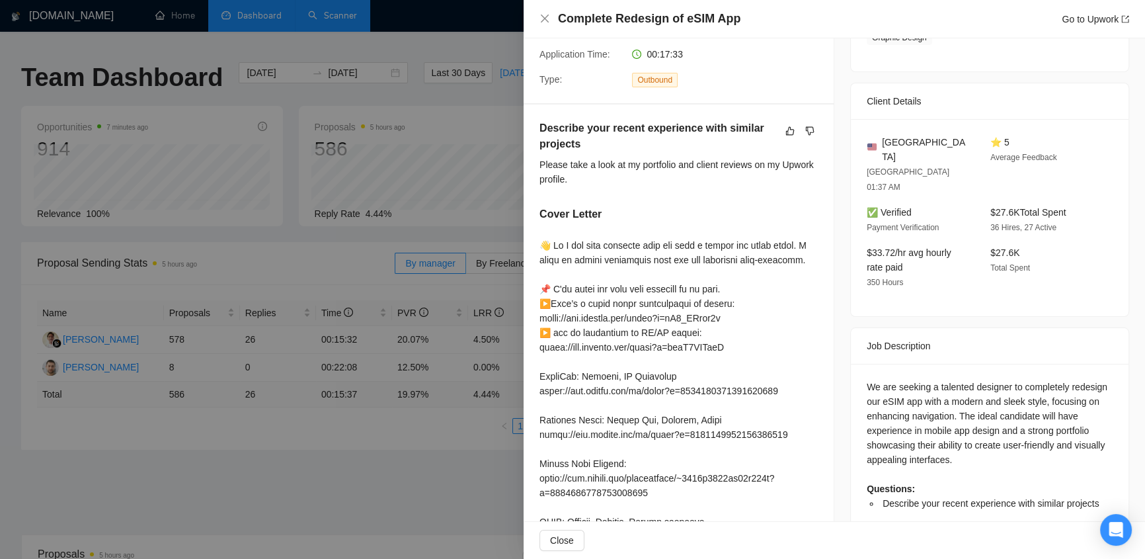
scroll to position [0, 0]
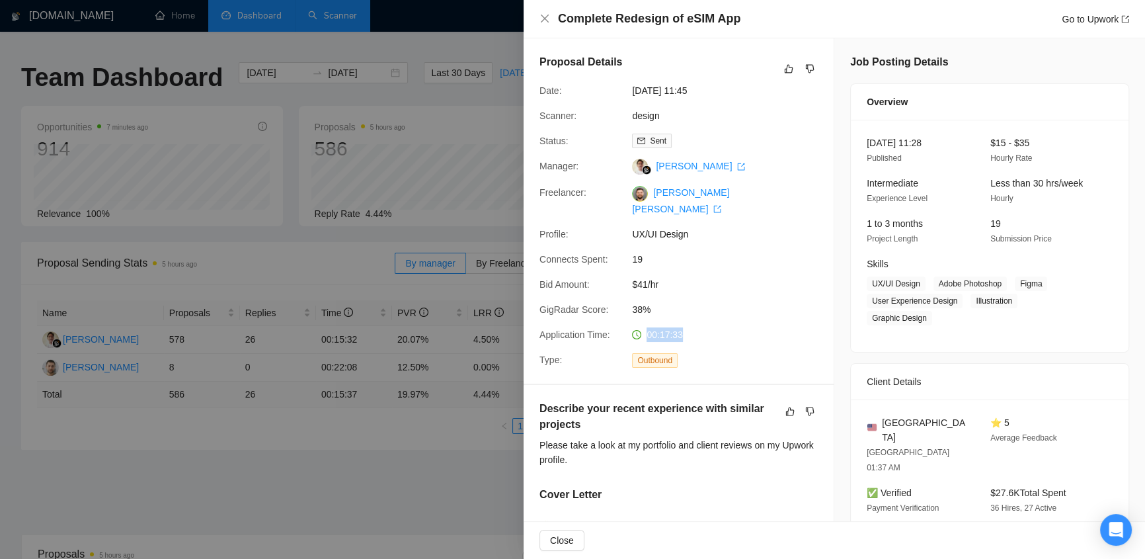
drag, startPoint x: 693, startPoint y: 321, endPoint x: 631, endPoint y: 311, distance: 63.1
click at [631, 311] on div "Proposal Details Date: [DATE] 11:45 Scanner: design Status: Sent Manager: [PERS…" at bounding box center [679, 210] width 310 height 345
click at [668, 329] on span "00:17:33" at bounding box center [665, 334] width 36 height 11
drag, startPoint x: 688, startPoint y: 326, endPoint x: 645, endPoint y: 317, distance: 44.0
click at [645, 327] on div "00:17:33" at bounding box center [697, 334] width 140 height 15
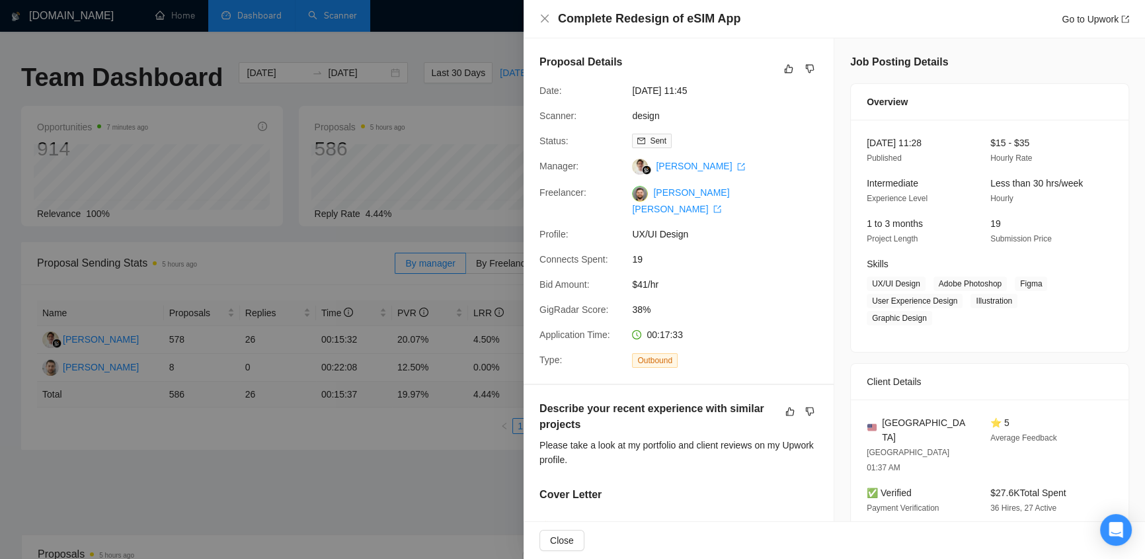
click at [668, 333] on div "Proposal Details Date: [DATE] 11:45 Scanner: design Status: Sent Manager: [PERS…" at bounding box center [679, 210] width 310 height 345
drag, startPoint x: 685, startPoint y: 322, endPoint x: 656, endPoint y: 323, distance: 29.1
click at [656, 327] on div "00:17:33" at bounding box center [697, 334] width 140 height 15
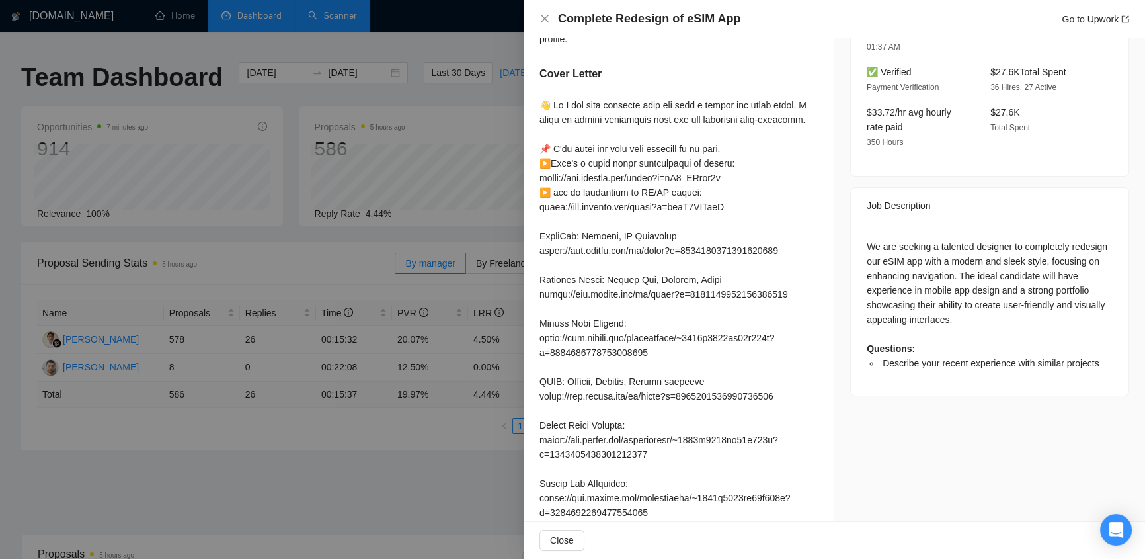
scroll to position [280, 0]
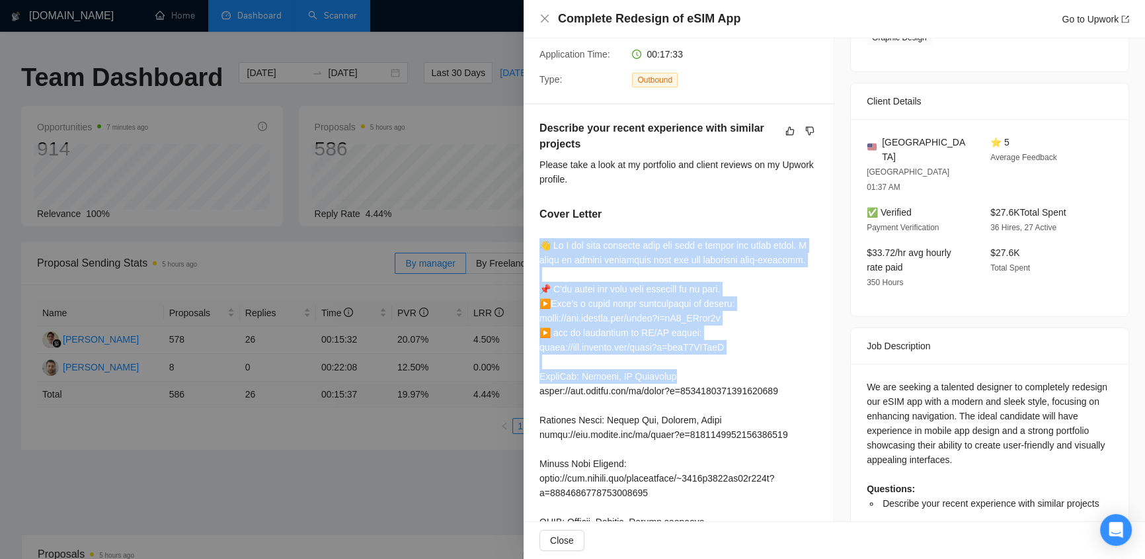
drag, startPoint x: 536, startPoint y: 231, endPoint x: 780, endPoint y: 356, distance: 273.3
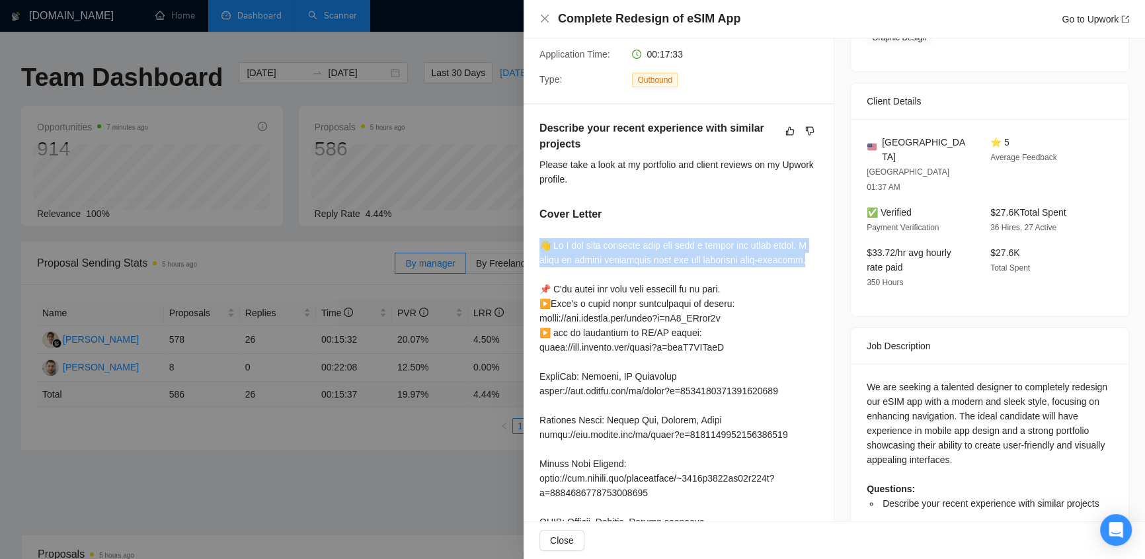
drag, startPoint x: 538, startPoint y: 226, endPoint x: 813, endPoint y: 241, distance: 275.5
drag, startPoint x: 809, startPoint y: 245, endPoint x: 534, endPoint y: 224, distance: 275.9
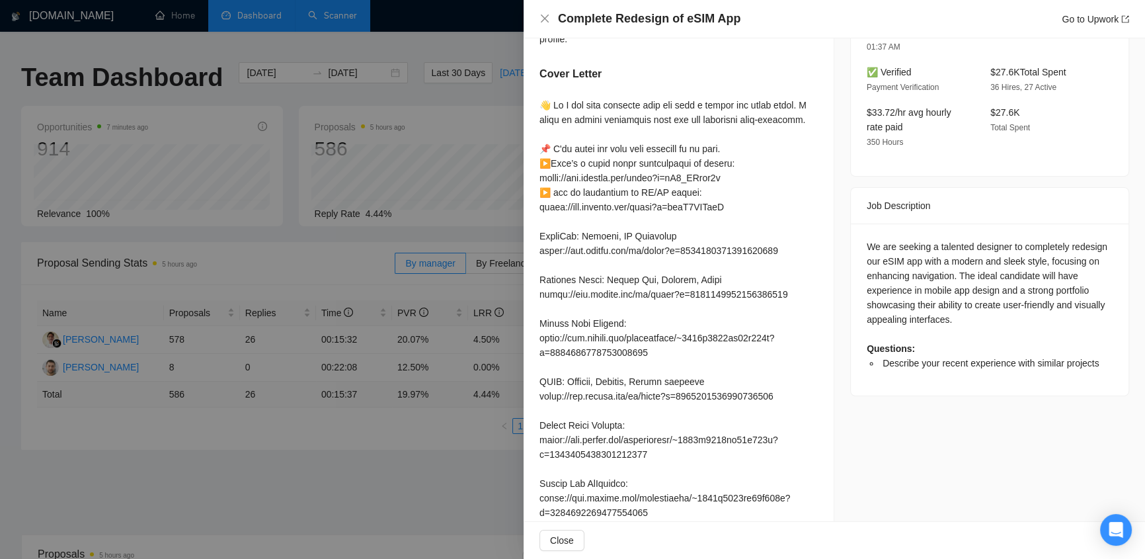
scroll to position [701, 0]
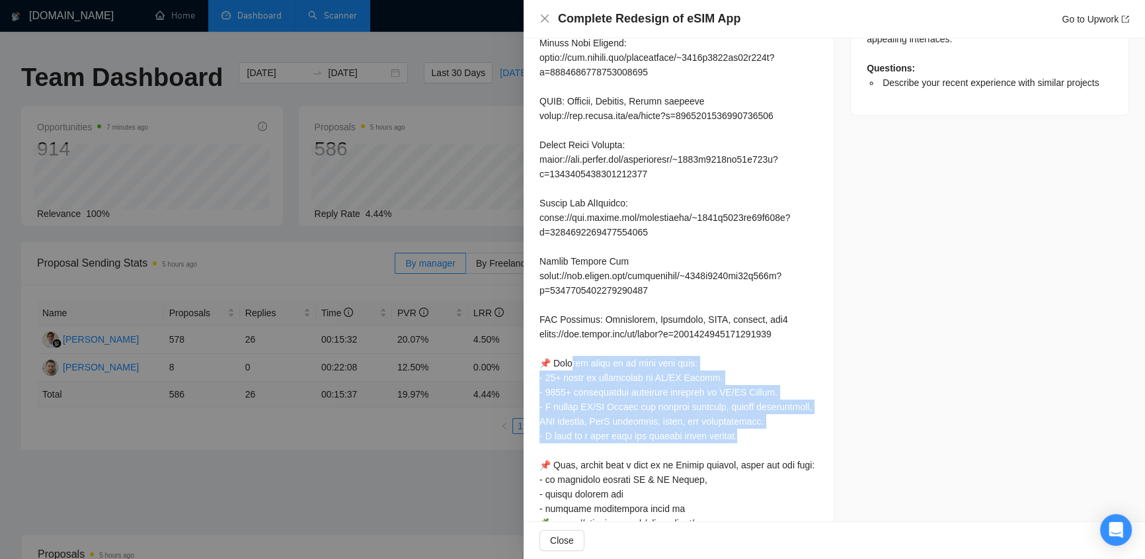
drag, startPoint x: 569, startPoint y: 348, endPoint x: 630, endPoint y: 448, distance: 117.1
click at [747, 426] on div at bounding box center [679, 217] width 278 height 800
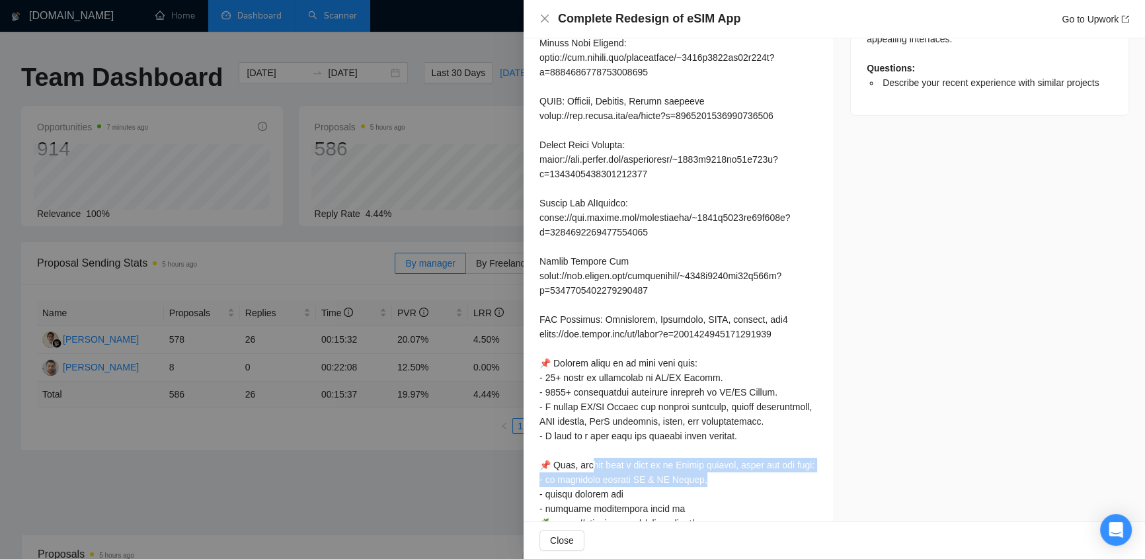
drag, startPoint x: 589, startPoint y: 450, endPoint x: 771, endPoint y: 472, distance: 183.9
click at [771, 472] on div at bounding box center [679, 217] width 278 height 800
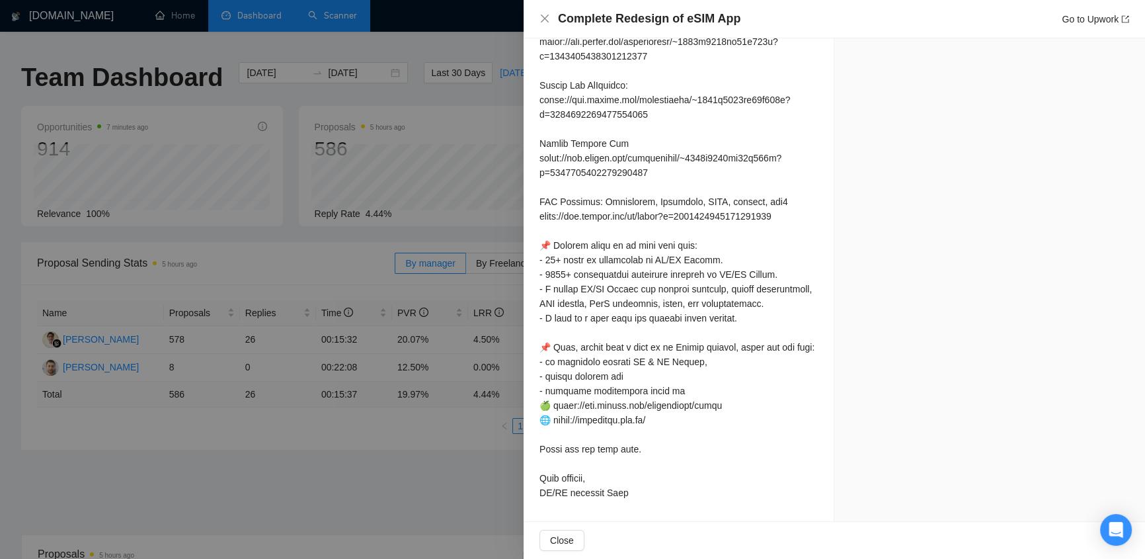
click at [538, 380] on div "Describe your recent experience with similar projects Please take a look at my …" at bounding box center [679, 43] width 310 height 955
drag, startPoint x: 569, startPoint y: 391, endPoint x: 747, endPoint y: 416, distance: 179.6
click at [747, 416] on div at bounding box center [679, 100] width 278 height 800
click at [704, 425] on div at bounding box center [679, 100] width 278 height 800
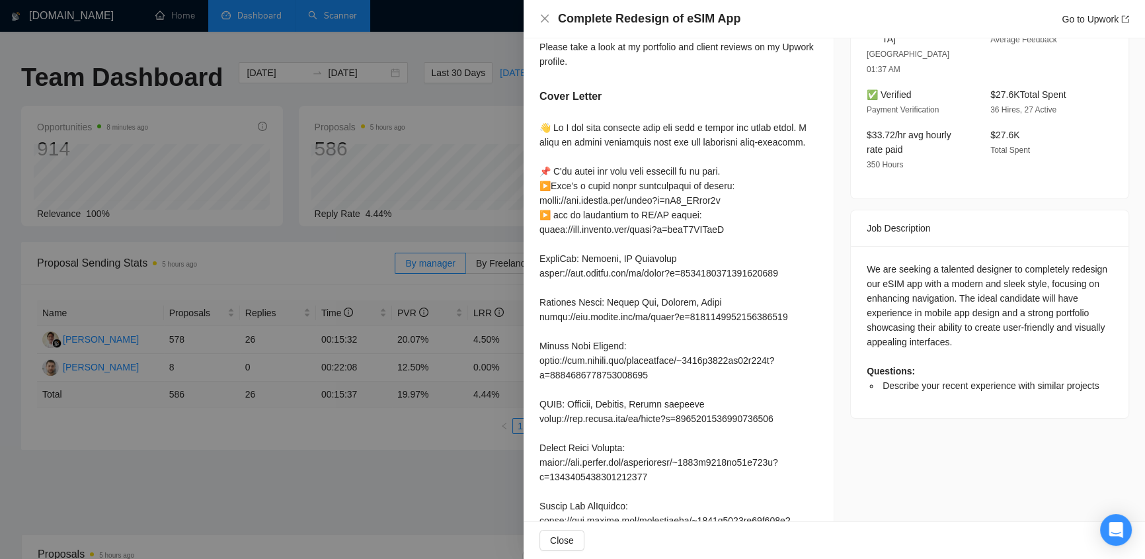
scroll to position [0, 0]
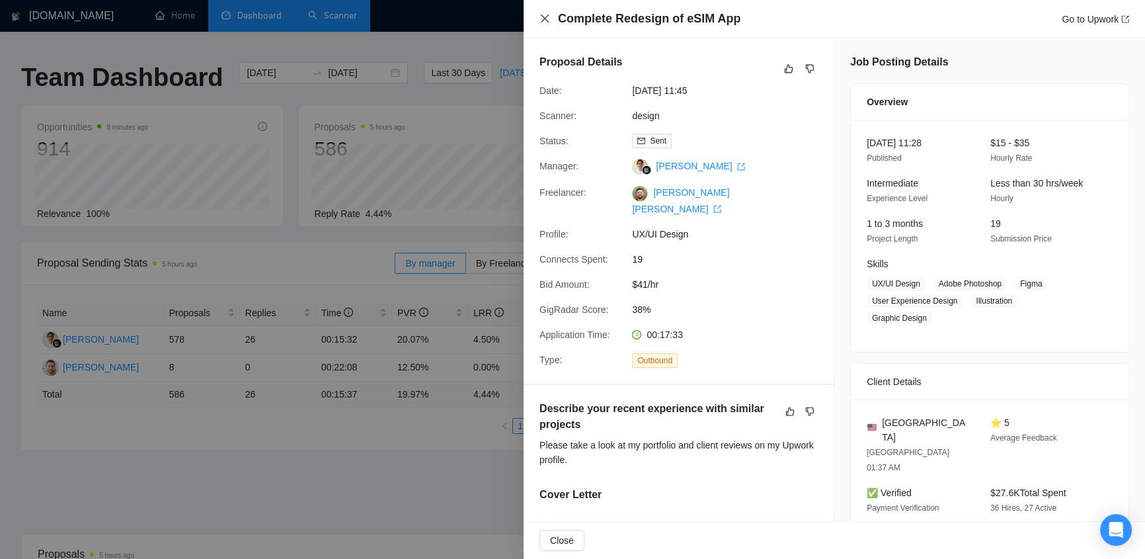
click at [542, 17] on icon "close" at bounding box center [545, 19] width 8 height 8
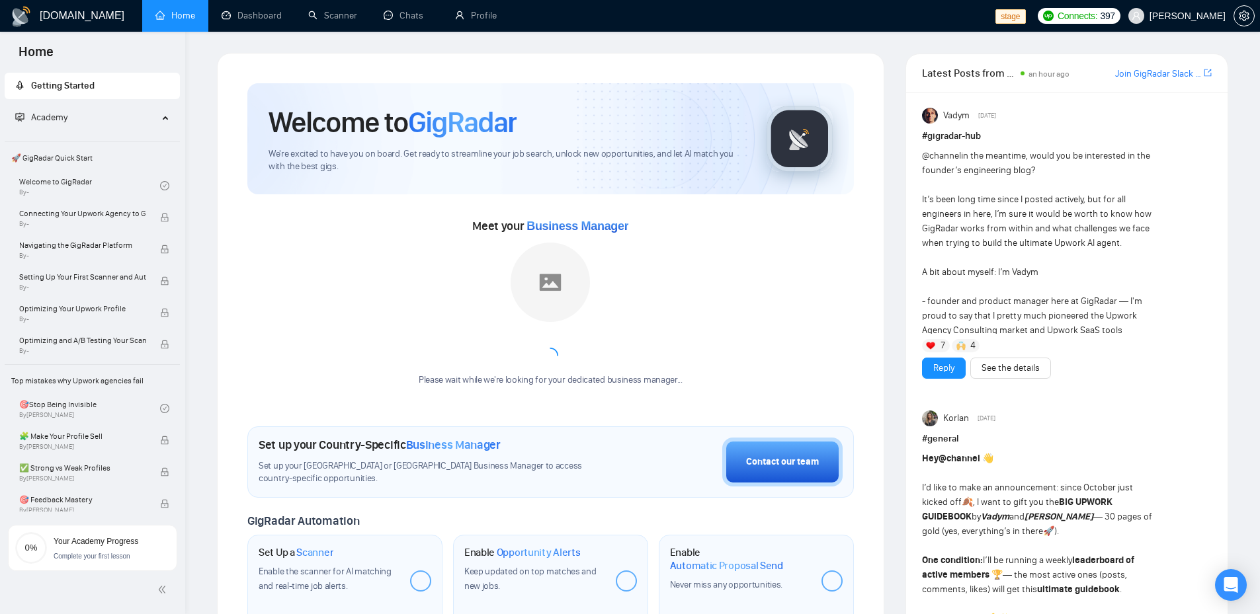
click at [401, 15] on link "Chats" at bounding box center [406, 15] width 45 height 11
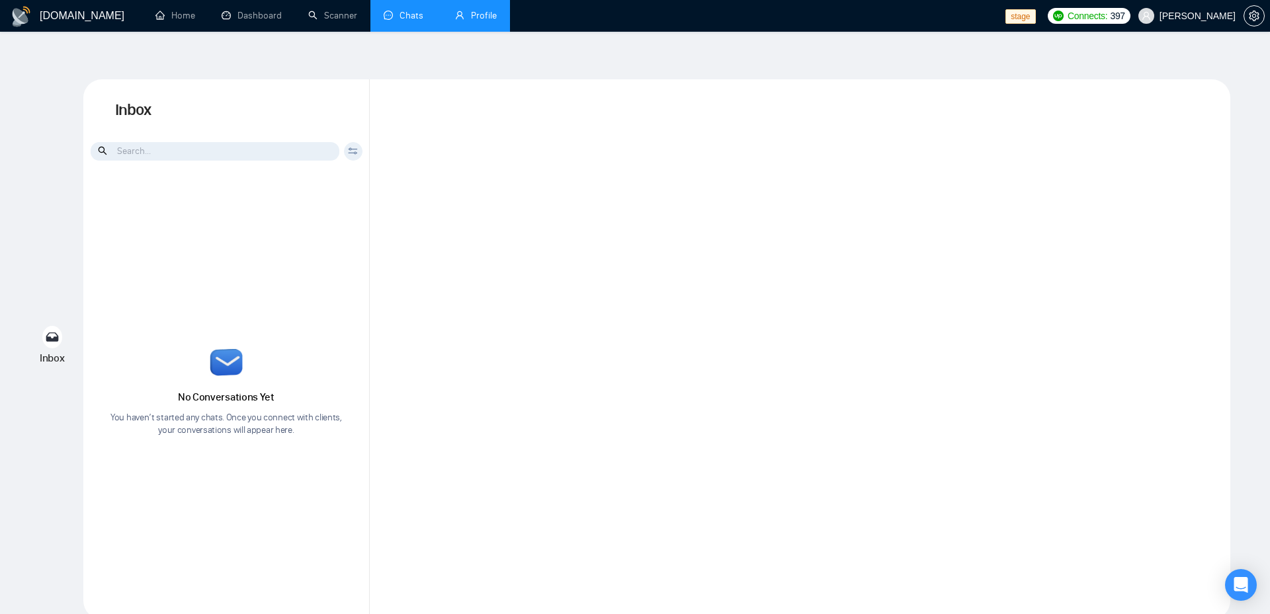
click at [474, 13] on link "Profile" at bounding box center [476, 15] width 42 height 11
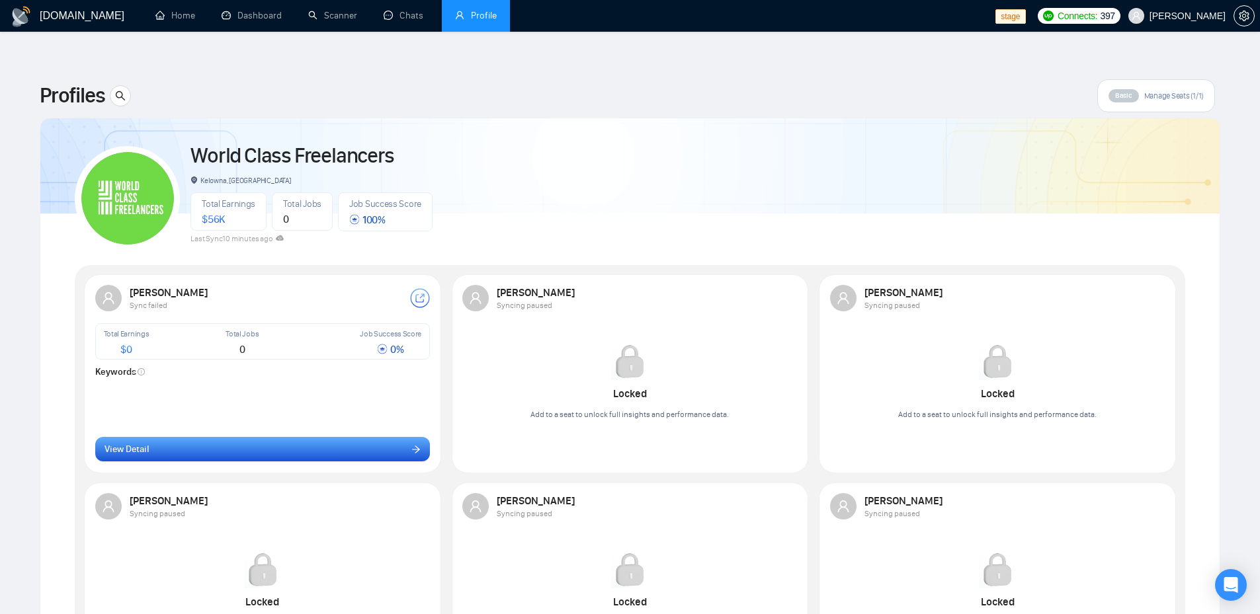
click at [230, 437] on button "View Detail" at bounding box center [262, 449] width 335 height 25
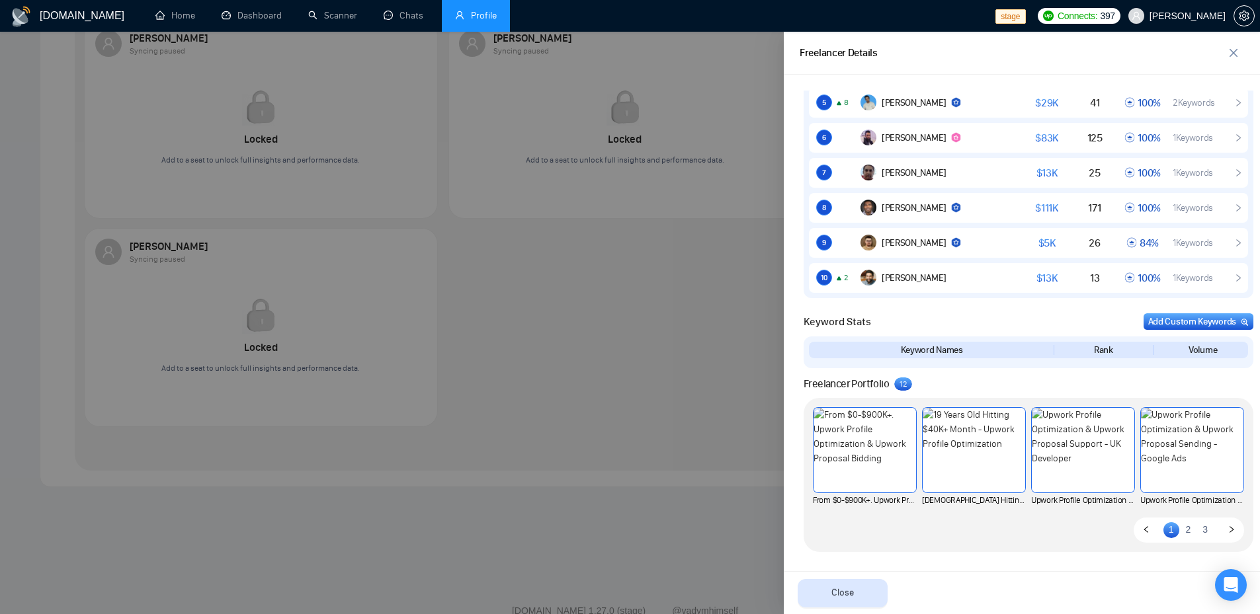
scroll to position [475, 0]
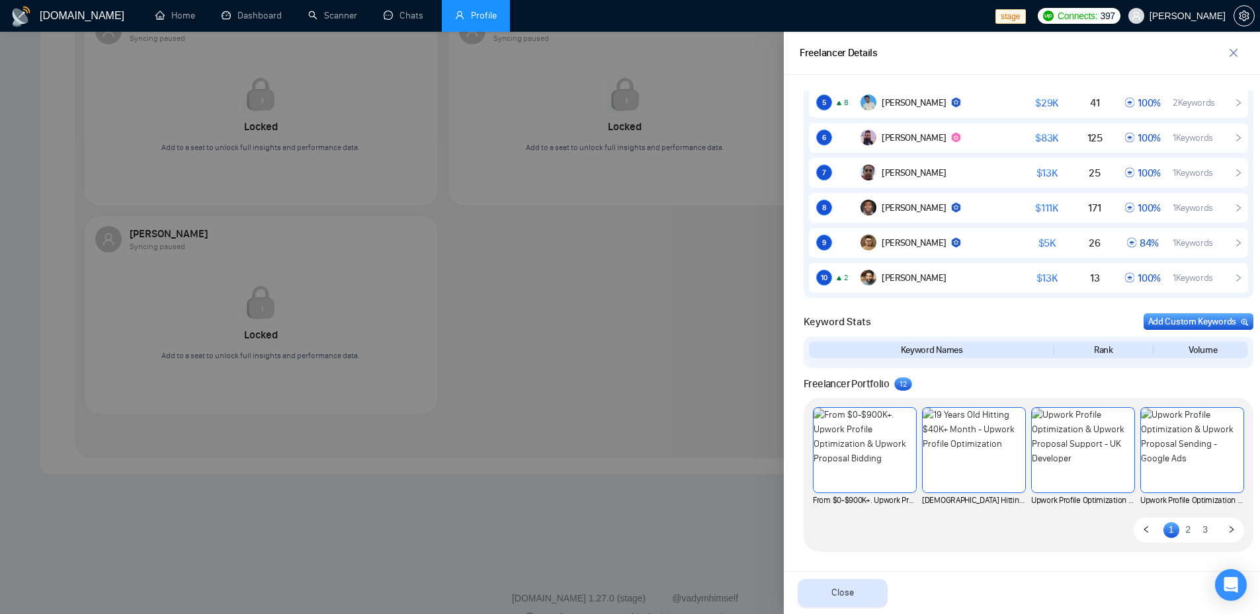
click at [883, 387] on span "Freelancer Portfolio" at bounding box center [845, 384] width 85 height 16
click at [907, 382] on sup "1 2" at bounding box center [903, 384] width 18 height 13
click at [825, 326] on span "Keyword Stats" at bounding box center [836, 322] width 67 height 16
drag, startPoint x: 895, startPoint y: 381, endPoint x: 1028, endPoint y: 387, distance: 133.7
click at [896, 381] on sup "1 2" at bounding box center [903, 384] width 18 height 13
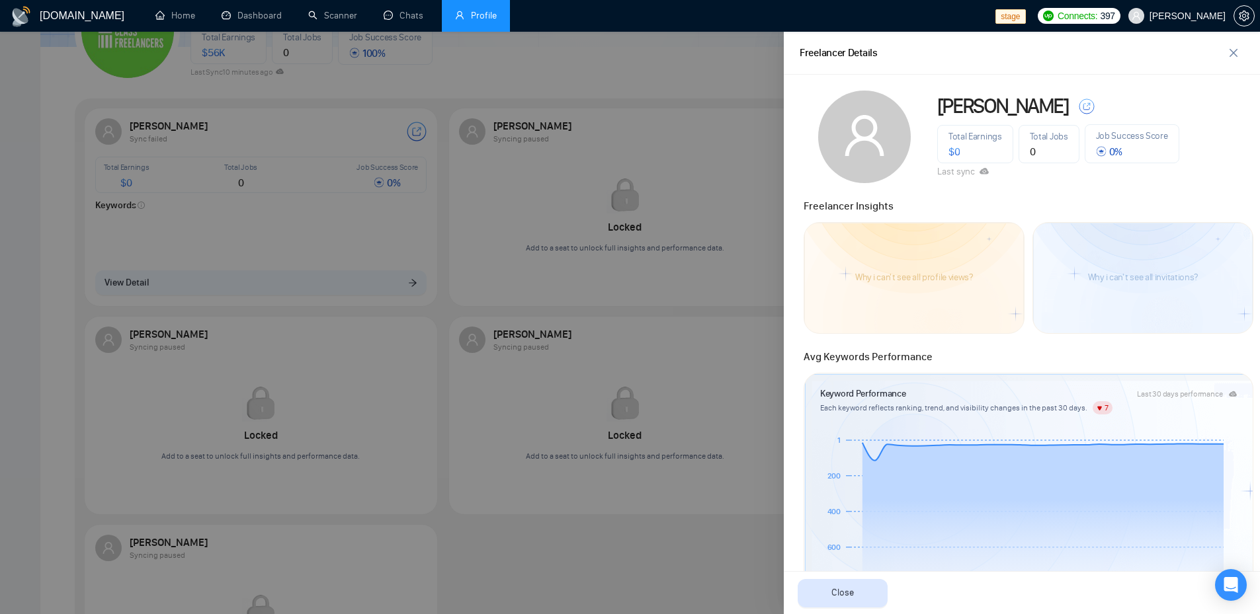
scroll to position [617, 0]
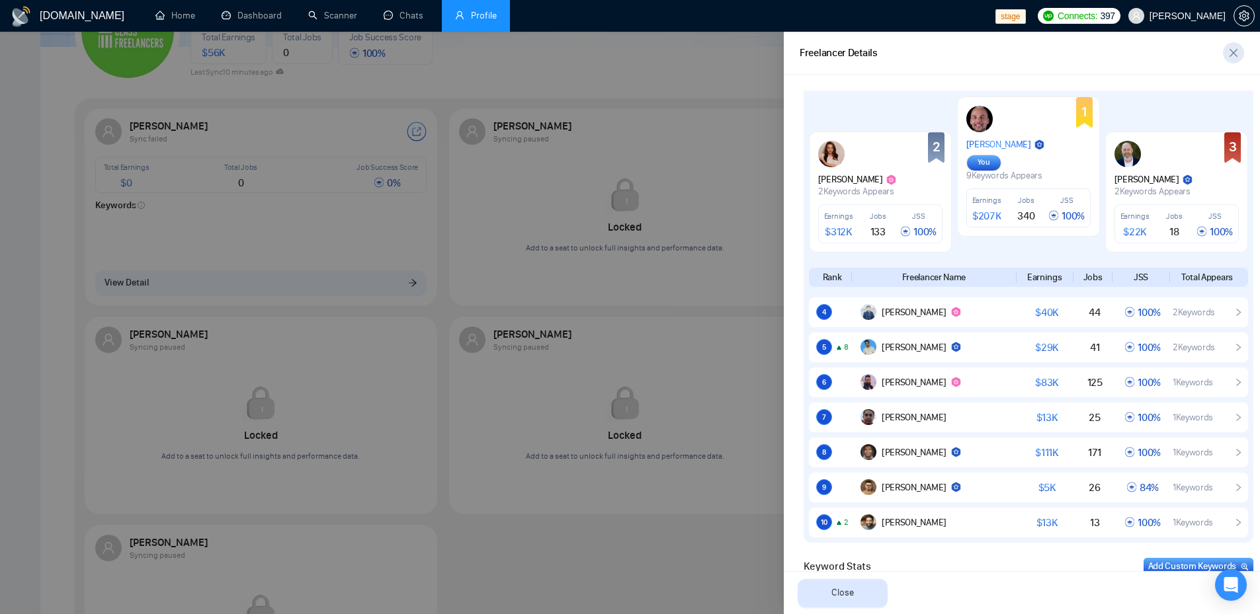
click at [1236, 50] on icon "close" at bounding box center [1233, 53] width 8 height 8
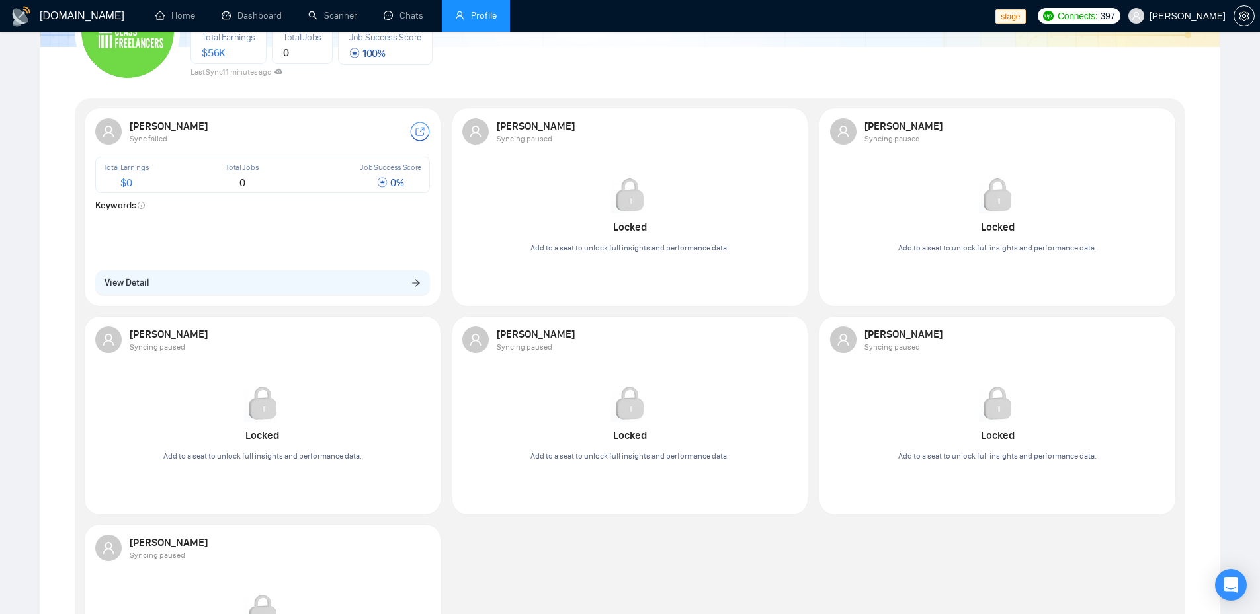
scroll to position [0, 0]
